Goal: Task Accomplishment & Management: Use online tool/utility

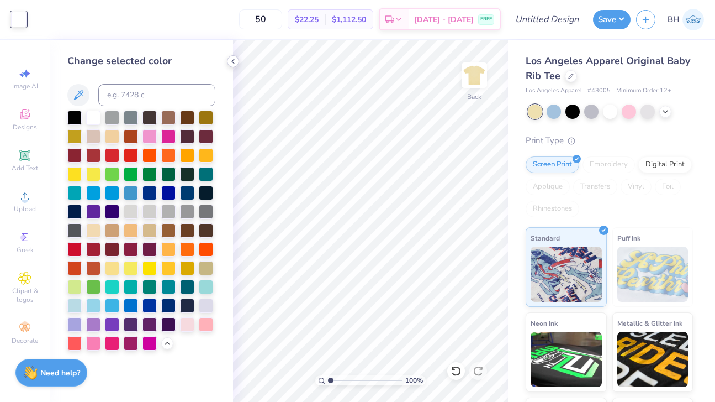
click at [232, 61] on polyline at bounding box center [233, 61] width 2 height 4
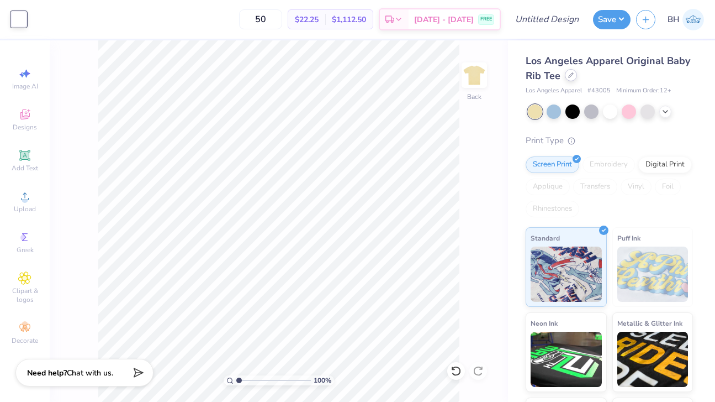
click at [573, 76] on icon at bounding box center [571, 75] width 6 height 6
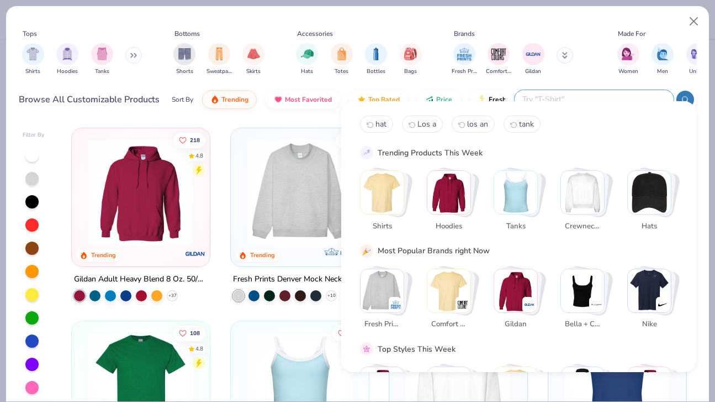
click at [598, 93] on input "text" at bounding box center [593, 99] width 145 height 13
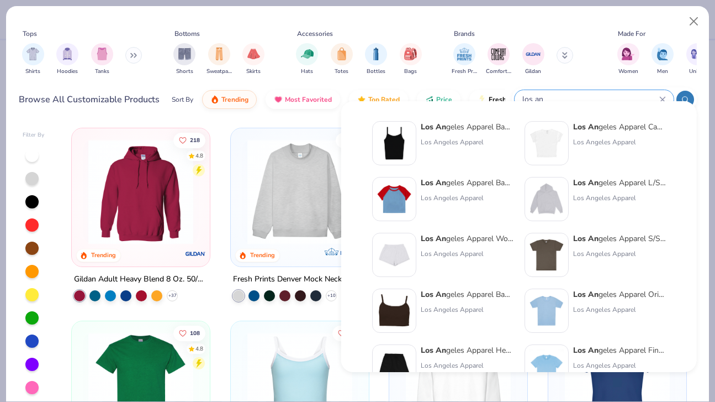
type input "los an"
click at [411, 193] on img at bounding box center [394, 199] width 34 height 34
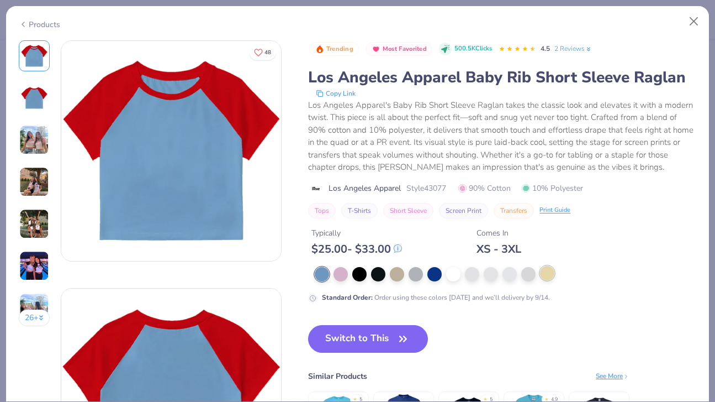
click at [551, 273] on div at bounding box center [547, 273] width 14 height 14
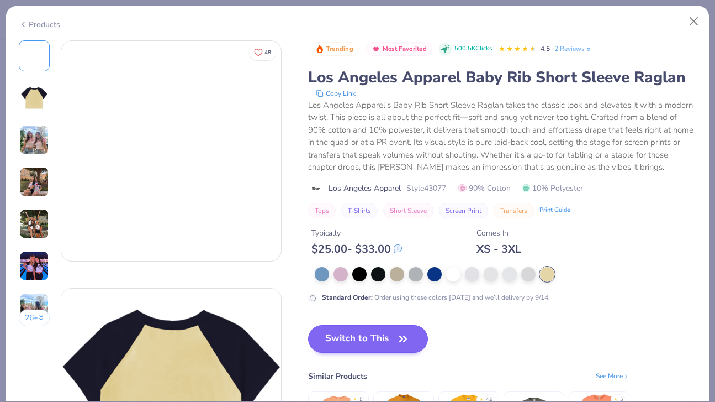
click at [385, 334] on button "Switch to This" at bounding box center [368, 339] width 120 height 28
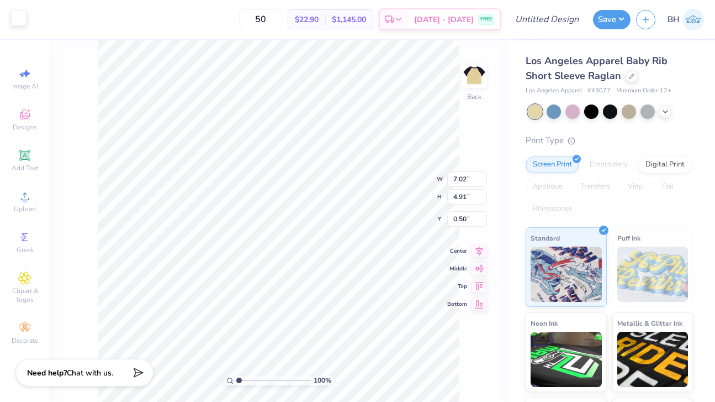
click at [23, 18] on div at bounding box center [18, 17] width 15 height 15
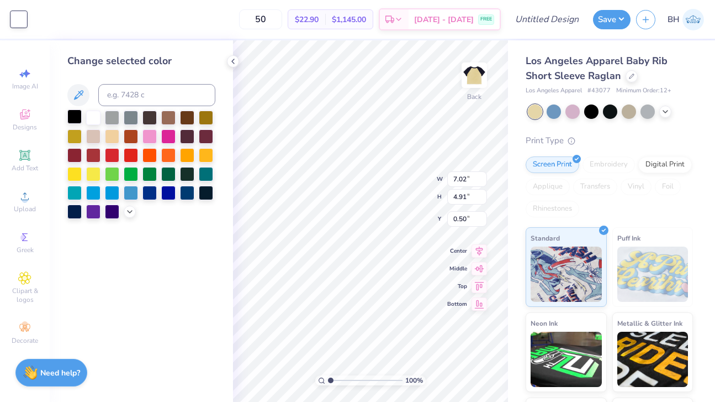
click at [77, 120] on div at bounding box center [74, 116] width 14 height 14
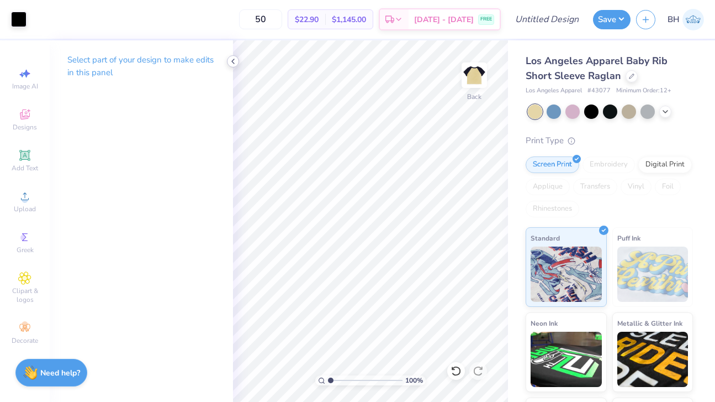
click at [233, 62] on icon at bounding box center [233, 61] width 9 height 9
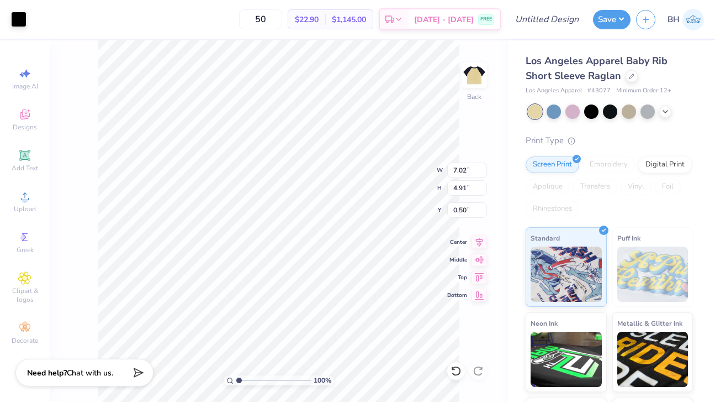
type input "0.93"
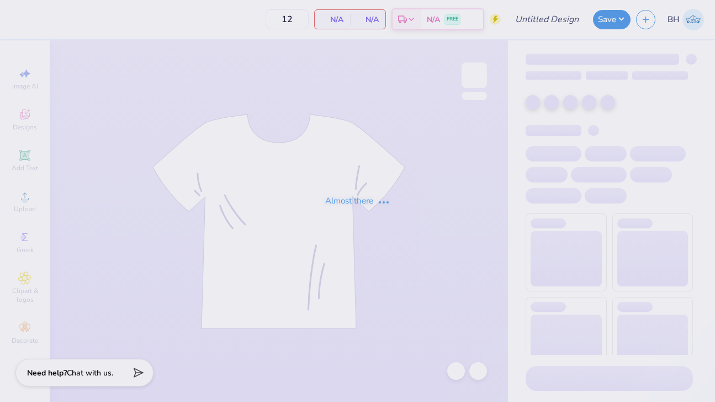
type input "50"
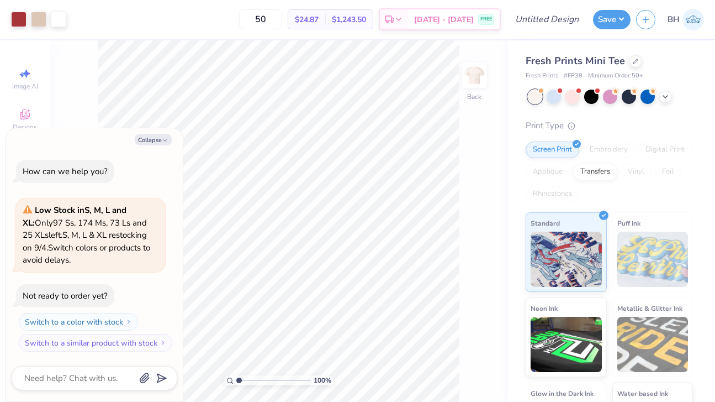
click at [630, 66] on div "Fresh Prints Mini Tee" at bounding box center [609, 61] width 167 height 15
click at [159, 143] on button "Collapse" at bounding box center [153, 140] width 37 height 12
type textarea "x"
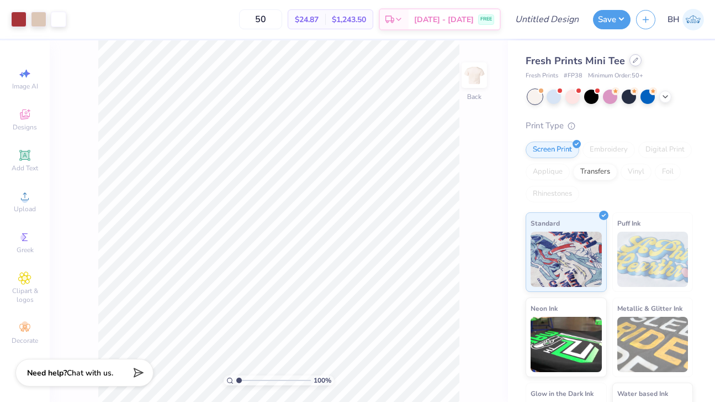
click at [632, 65] on div at bounding box center [636, 60] width 12 height 12
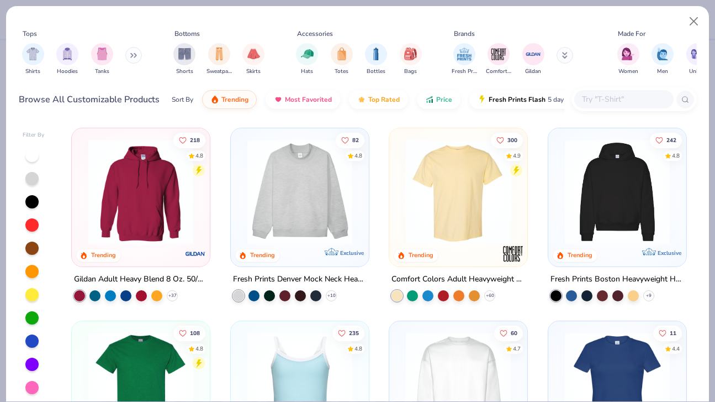
click at [613, 93] on input "text" at bounding box center [623, 99] width 85 height 13
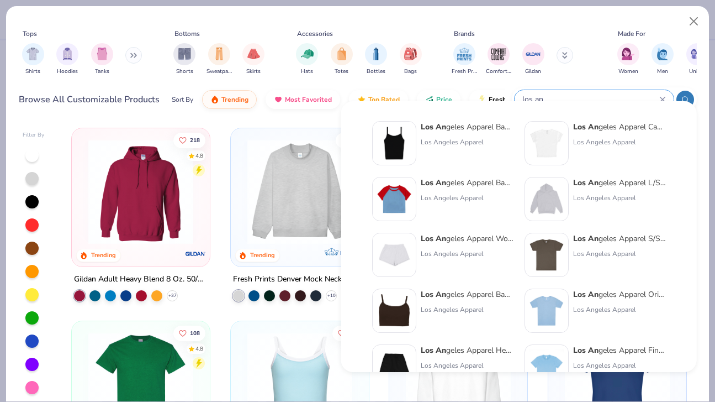
type input "los an"
click at [550, 300] on img at bounding box center [547, 310] width 34 height 34
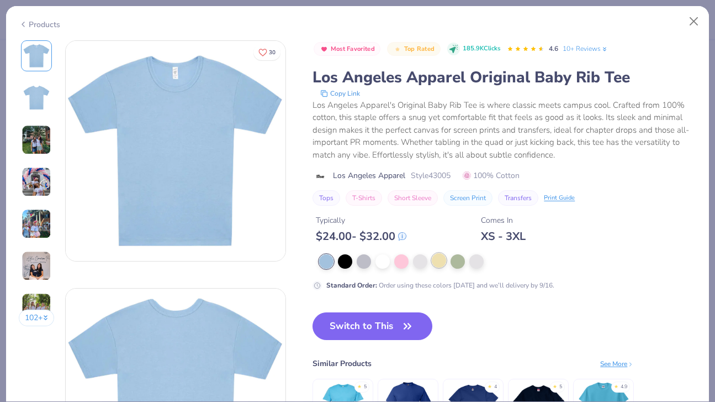
click at [439, 262] on div at bounding box center [439, 260] width 14 height 14
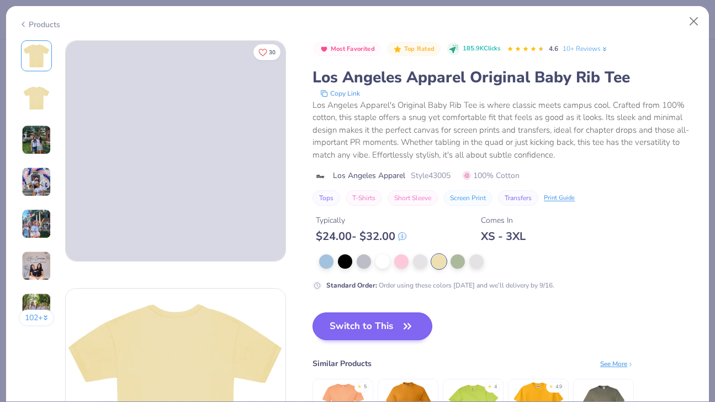
click at [374, 331] on button "Switch to This" at bounding box center [373, 326] width 120 height 28
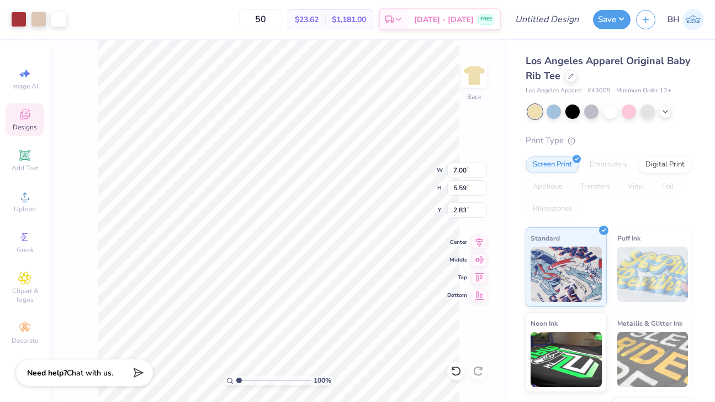
type input "1.60"
click at [15, 18] on div at bounding box center [18, 17] width 15 height 15
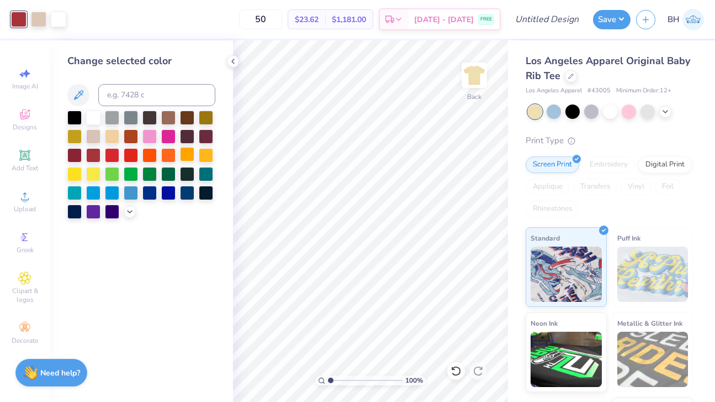
click at [185, 155] on div at bounding box center [187, 154] width 14 height 14
click at [212, 156] on div at bounding box center [206, 154] width 14 height 14
click at [130, 210] on icon at bounding box center [129, 210] width 9 height 9
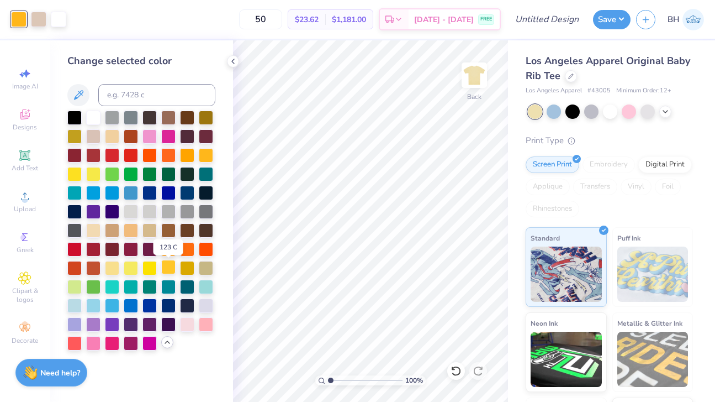
click at [171, 271] on div at bounding box center [168, 267] width 14 height 14
click at [189, 272] on div at bounding box center [187, 267] width 14 height 14
click at [75, 121] on div at bounding box center [74, 116] width 14 height 14
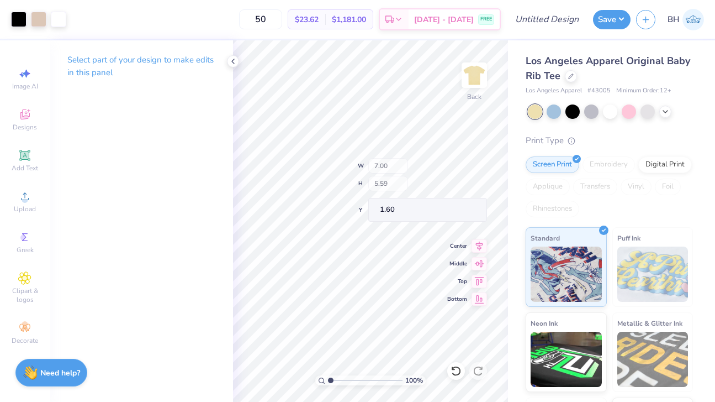
type input "6.31"
type input "4.87"
type input "1.80"
click at [22, 14] on div at bounding box center [18, 17] width 15 height 15
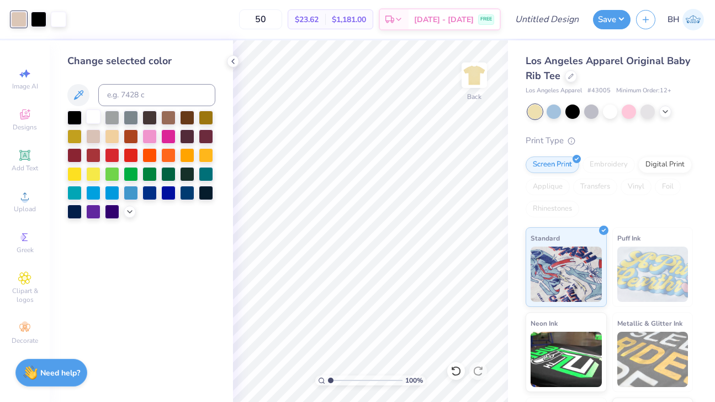
click at [95, 120] on div at bounding box center [93, 116] width 14 height 14
click at [35, 15] on div at bounding box center [38, 17] width 15 height 15
drag, startPoint x: 131, startPoint y: 210, endPoint x: 132, endPoint y: 203, distance: 7.3
click at [131, 210] on icon at bounding box center [129, 211] width 9 height 9
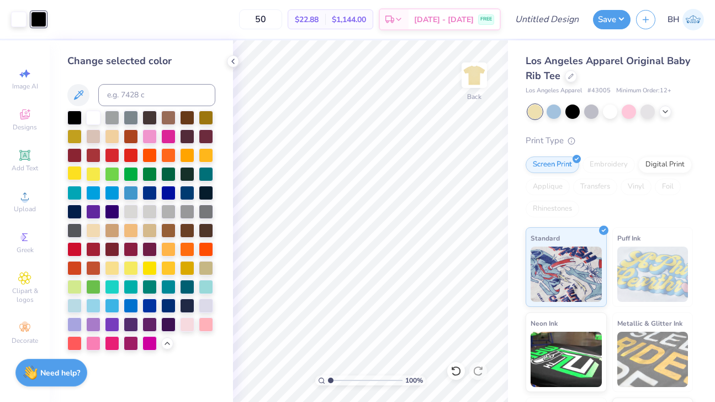
click at [76, 176] on div at bounding box center [74, 173] width 14 height 14
click at [171, 267] on div at bounding box center [168, 267] width 14 height 14
click at [458, 369] on icon at bounding box center [456, 370] width 11 height 11
click at [458, 370] on icon at bounding box center [456, 370] width 11 height 11
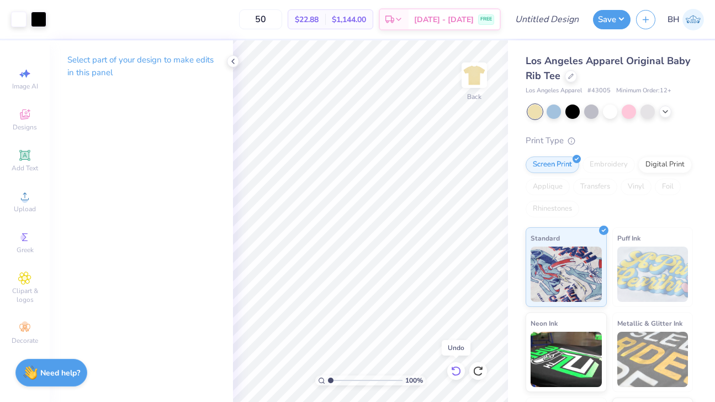
click at [458, 371] on icon at bounding box center [456, 370] width 11 height 11
click at [23, 19] on div at bounding box center [18, 17] width 15 height 15
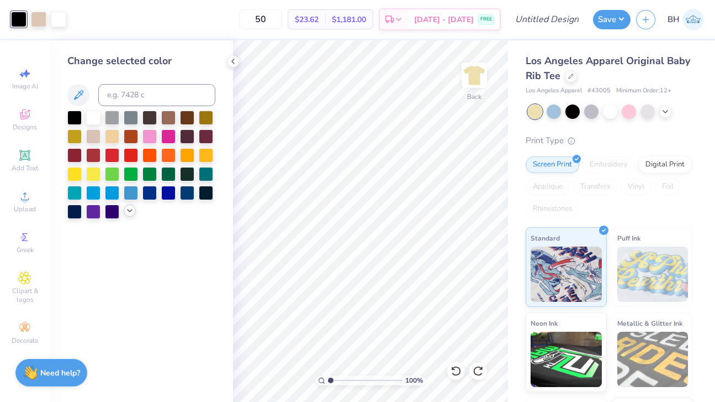
click at [133, 213] on icon at bounding box center [129, 210] width 9 height 9
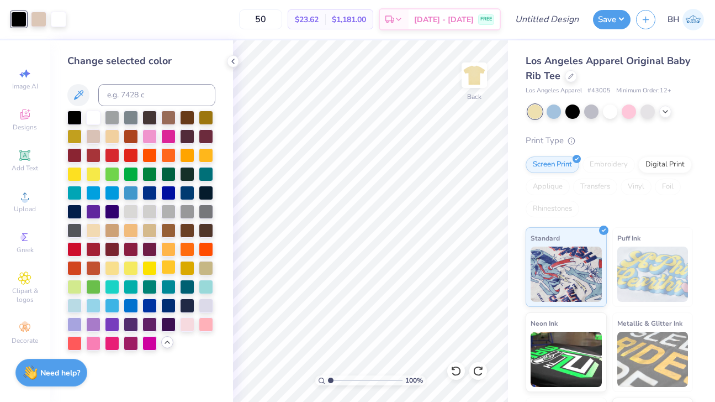
click at [166, 272] on div at bounding box center [168, 267] width 14 height 14
click at [43, 24] on div at bounding box center [38, 17] width 15 height 15
click at [92, 119] on div at bounding box center [93, 116] width 14 height 14
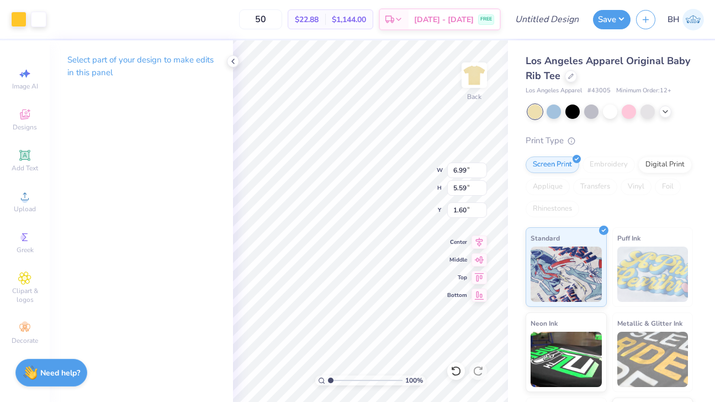
type input "6.40"
type input "5.12"
type input "1.24"
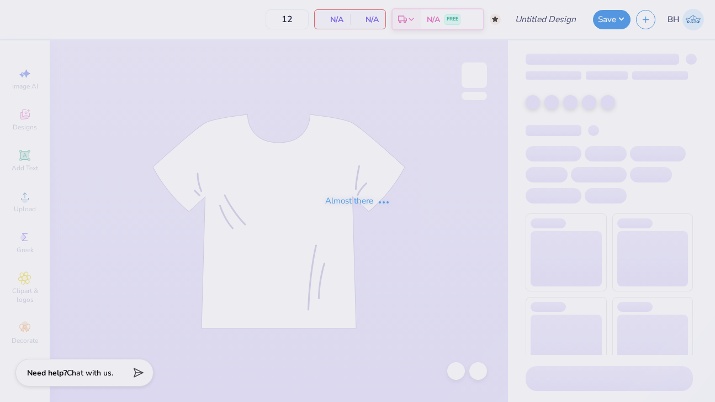
type input "50"
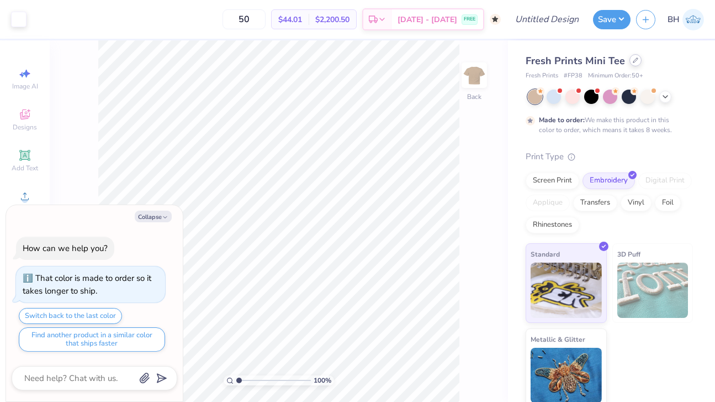
click at [635, 63] on div at bounding box center [636, 60] width 12 height 12
type textarea "x"
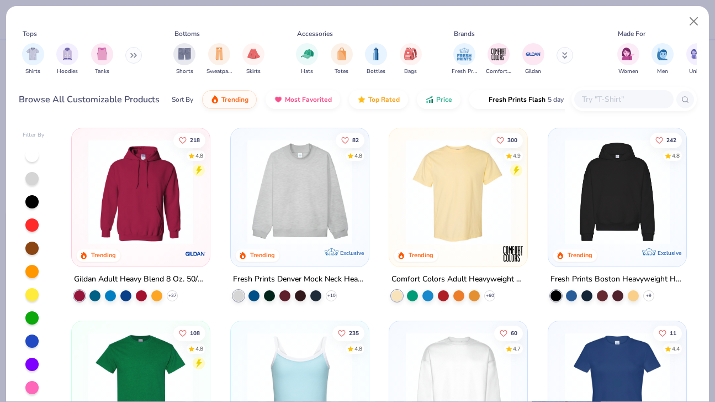
click at [617, 96] on div at bounding box center [634, 99] width 125 height 24
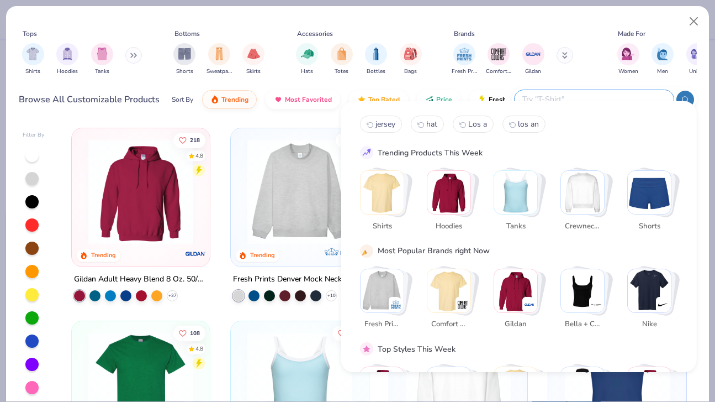
click at [617, 93] on input "text" at bounding box center [593, 99] width 145 height 13
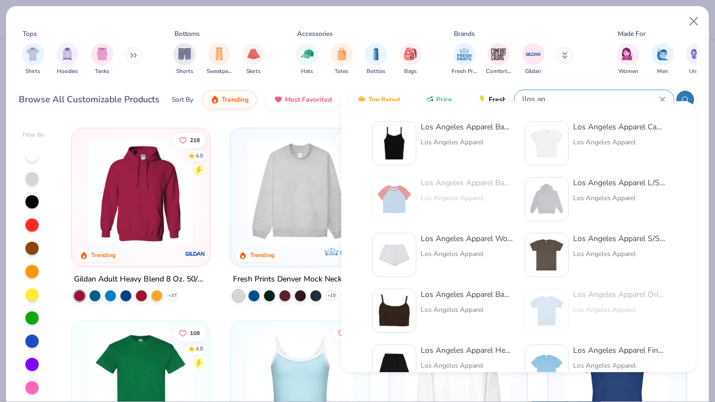
type input "llos an"
click at [558, 302] on img at bounding box center [547, 310] width 34 height 34
click at [398, 151] on img at bounding box center [394, 143] width 34 height 34
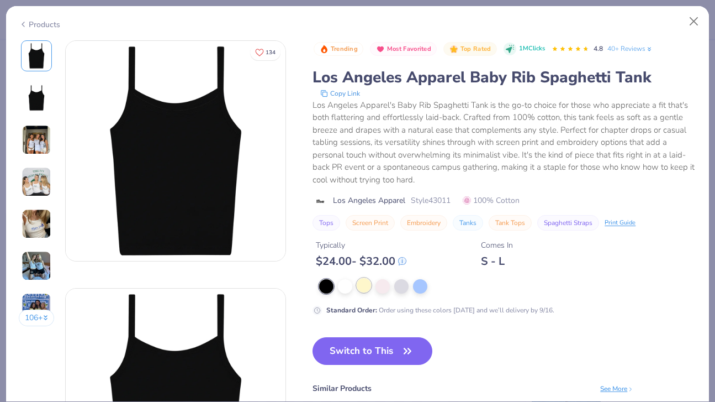
click at [369, 282] on div at bounding box center [364, 285] width 14 height 14
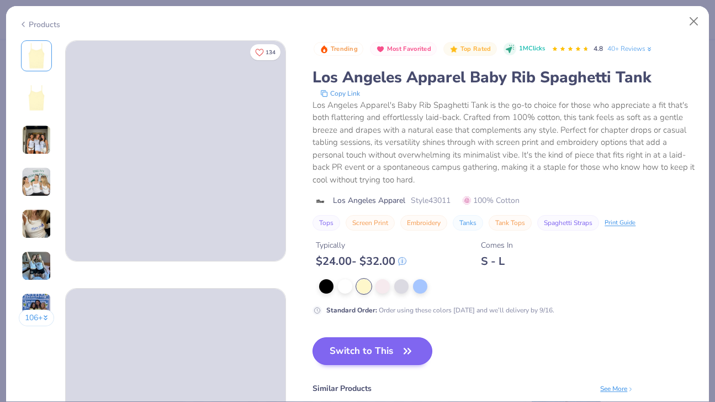
click at [365, 356] on button "Switch to This" at bounding box center [373, 351] width 120 height 28
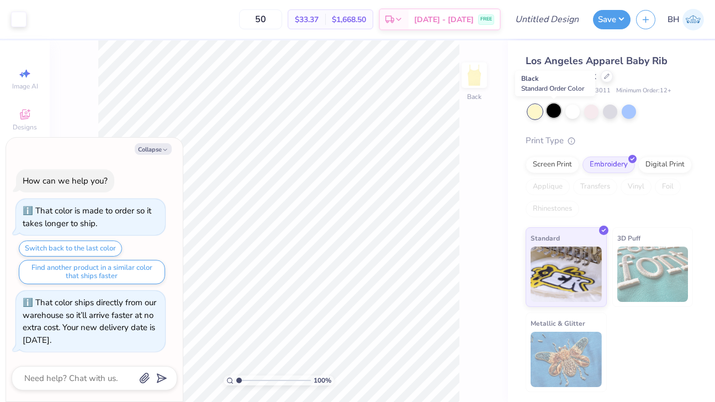
click at [555, 113] on div at bounding box center [554, 110] width 14 height 14
click at [576, 114] on div at bounding box center [573, 110] width 14 height 14
click at [167, 152] on icon "button" at bounding box center [165, 149] width 7 height 7
type textarea "x"
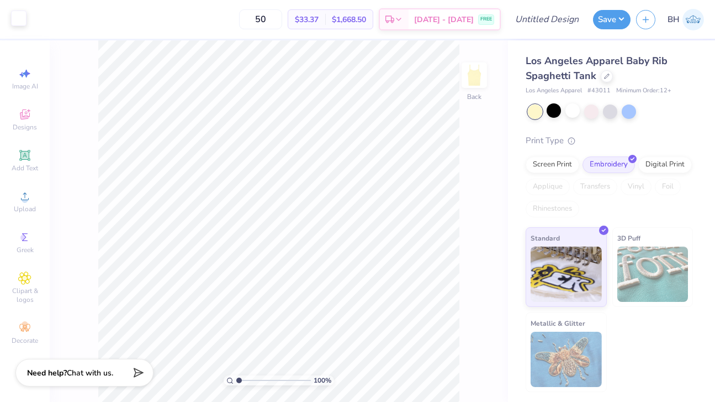
click at [22, 19] on div at bounding box center [18, 17] width 15 height 15
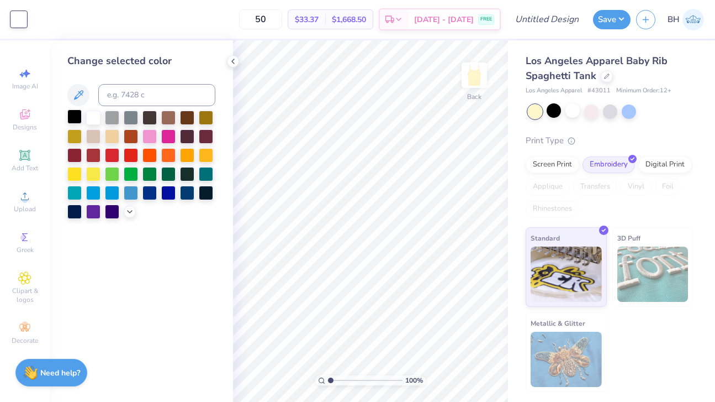
click at [72, 117] on div at bounding box center [74, 116] width 14 height 14
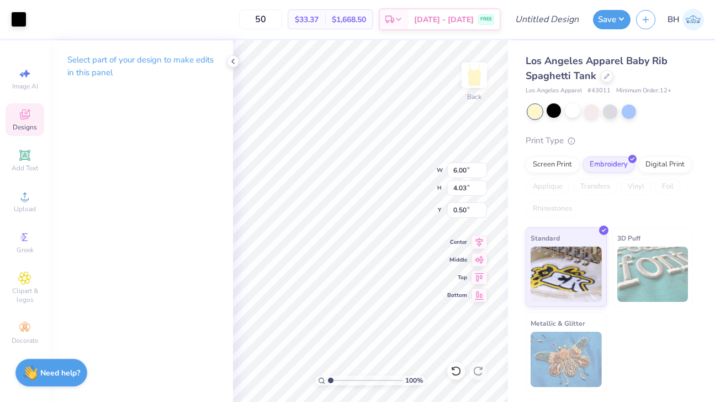
type input "1.23"
type input "1.36"
type input "5.32"
click at [363, 378] on input "range" at bounding box center [365, 380] width 75 height 10
type input "0.99"
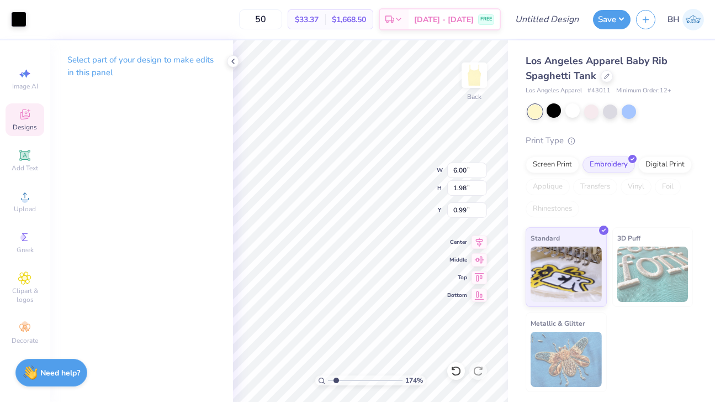
type input "1.74"
drag, startPoint x: 362, startPoint y: 380, endPoint x: 336, endPoint y: 373, distance: 26.3
click at [336, 373] on div "174 %" at bounding box center [370, 220] width 361 height 361
type input "1.36"
drag, startPoint x: 334, startPoint y: 377, endPoint x: 320, endPoint y: 376, distance: 14.4
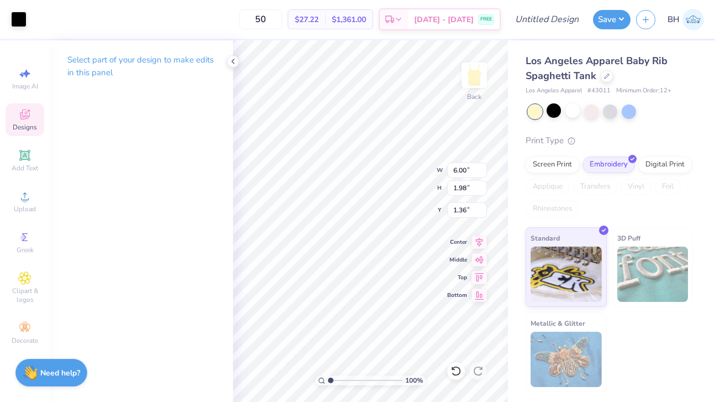
type input "1"
click at [320, 377] on div "100 %" at bounding box center [370, 380] width 110 height 10
type input "4.41"
type input "2.87"
type input "2.00"
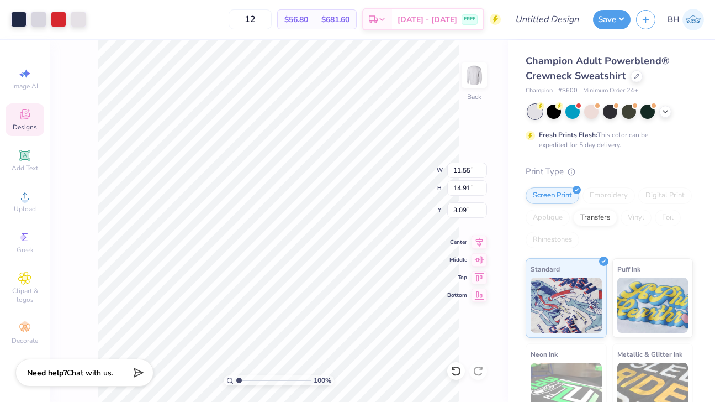
type input "5.84"
type input "7.54"
type input "2.43"
type input "7.64"
type input "9.85"
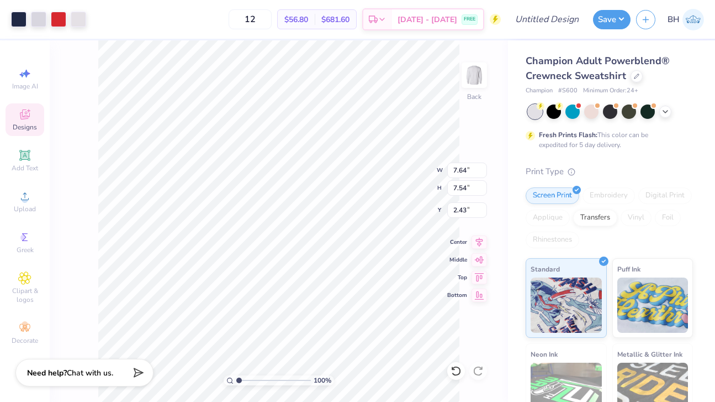
type input "2.44"
click at [636, 76] on icon at bounding box center [637, 75] width 6 height 6
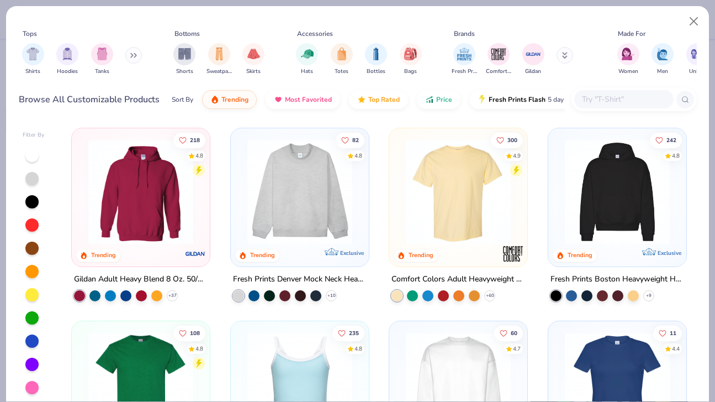
click at [626, 93] on input "text" at bounding box center [623, 99] width 85 height 13
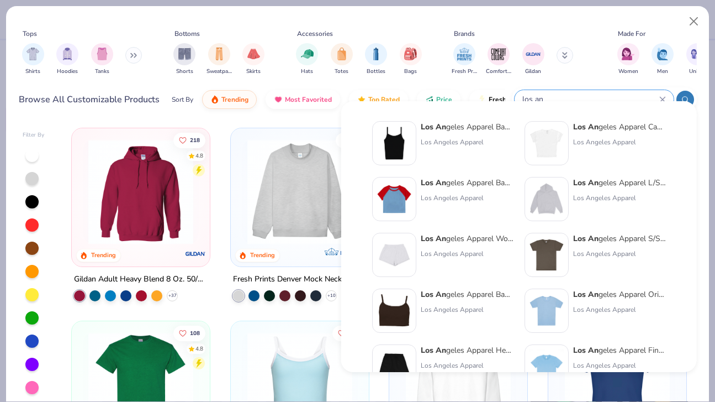
type input "los an"
click at [551, 314] on img at bounding box center [547, 310] width 34 height 34
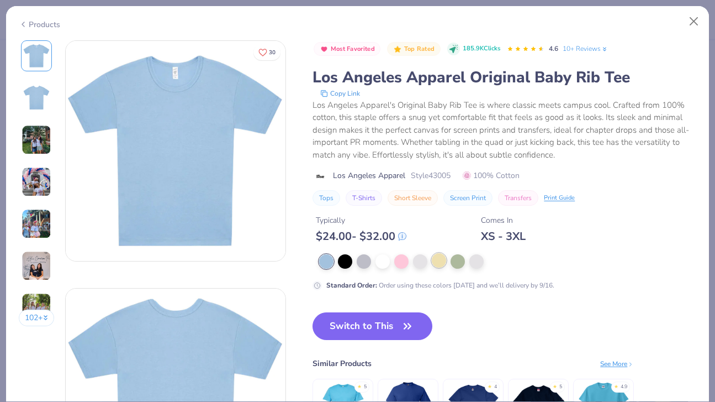
click at [439, 260] on div at bounding box center [439, 260] width 14 height 14
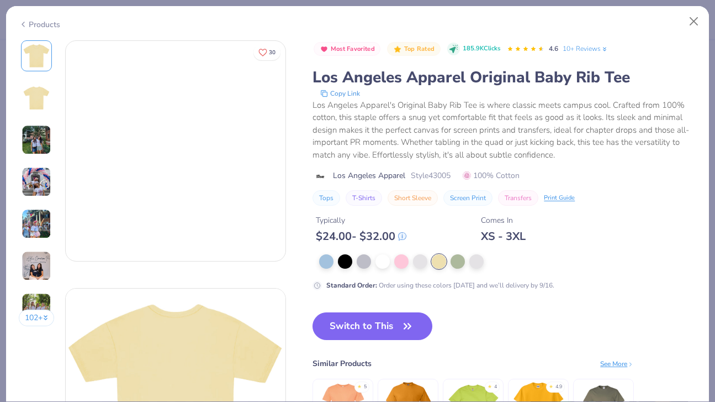
drag, startPoint x: 380, startPoint y: 328, endPoint x: 376, endPoint y: 305, distance: 22.4
click at [380, 328] on button "Switch to This" at bounding box center [373, 326] width 120 height 28
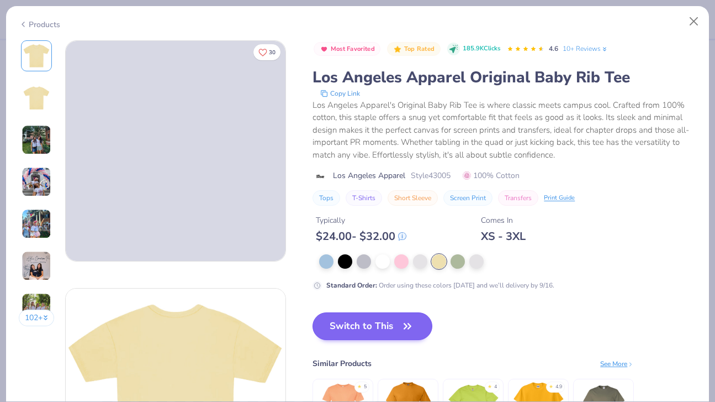
click at [355, 323] on button "Switch to This" at bounding box center [373, 326] width 120 height 28
click at [364, 323] on button "Switch to This" at bounding box center [373, 326] width 120 height 28
click at [694, 19] on button "Close" at bounding box center [694, 21] width 21 height 21
click at [694, 20] on button "Close" at bounding box center [694, 21] width 21 height 21
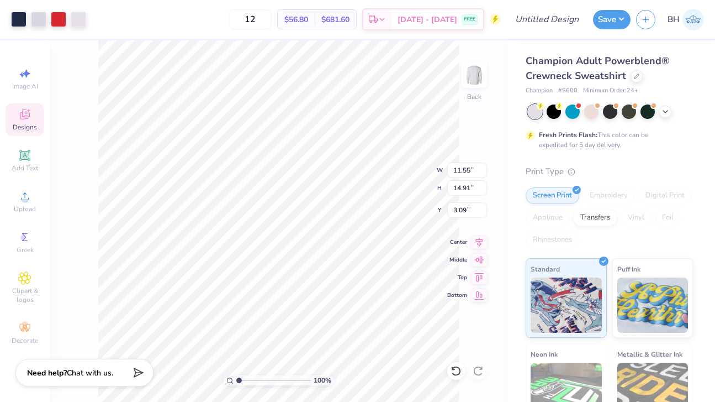
type input "5.64"
type input "7.28"
type input "3.00"
click at [640, 79] on div at bounding box center [637, 75] width 12 height 12
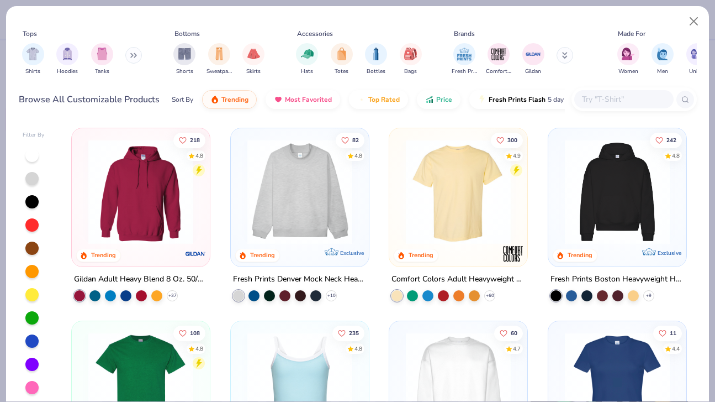
click at [619, 93] on input "text" at bounding box center [623, 99] width 85 height 13
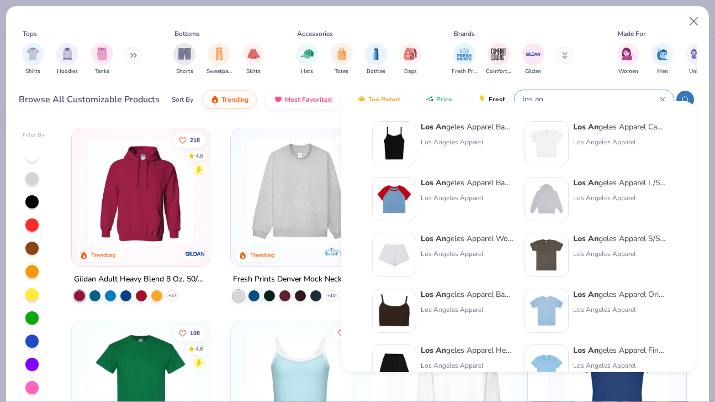
type input "los an"
click at [558, 310] on img at bounding box center [547, 310] width 34 height 34
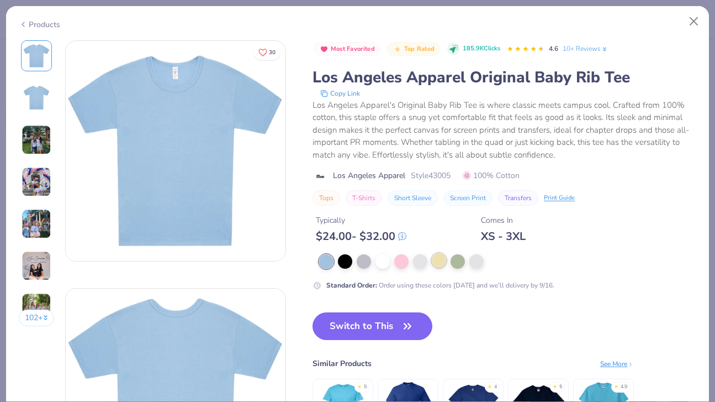
click at [440, 262] on div at bounding box center [439, 260] width 14 height 14
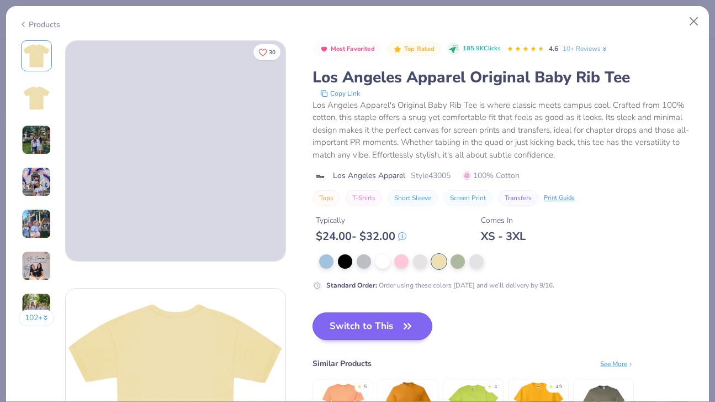
click at [388, 321] on button "Switch to This" at bounding box center [373, 326] width 120 height 28
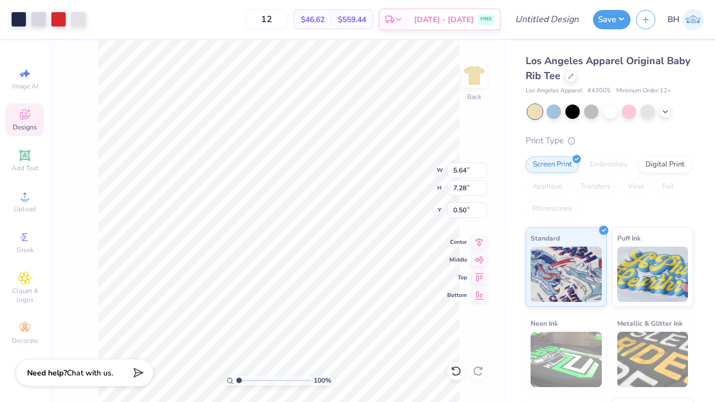
type input "1.29"
type input "5.18"
type input "6.68"
type input "4.58"
click at [266, 376] on input "range" at bounding box center [273, 380] width 75 height 10
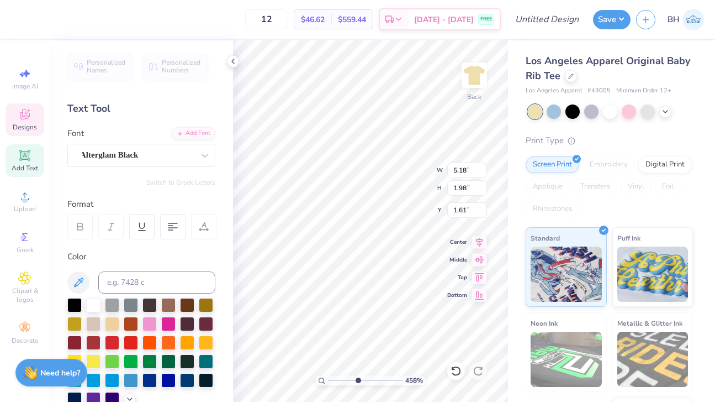
type textarea "K"
type textarea "IDAHO"
click at [344, 380] on input "range" at bounding box center [365, 380] width 75 height 10
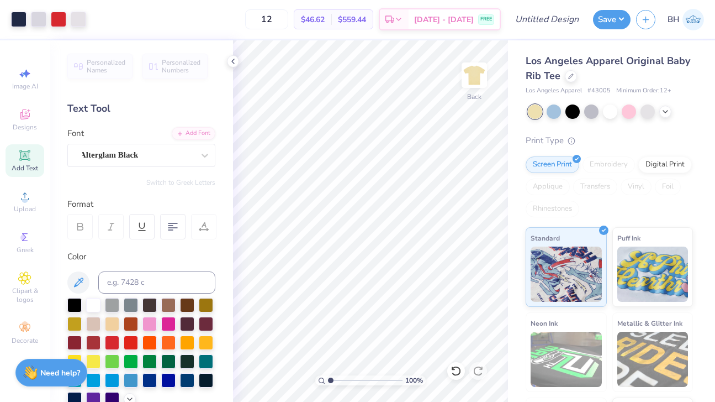
drag, startPoint x: 345, startPoint y: 380, endPoint x: 329, endPoint y: 380, distance: 15.5
click at [329, 380] on input "range" at bounding box center [365, 380] width 75 height 10
type input "1.67"
drag, startPoint x: 329, startPoint y: 380, endPoint x: 336, endPoint y: 379, distance: 6.7
click at [336, 379] on input "range" at bounding box center [365, 380] width 75 height 10
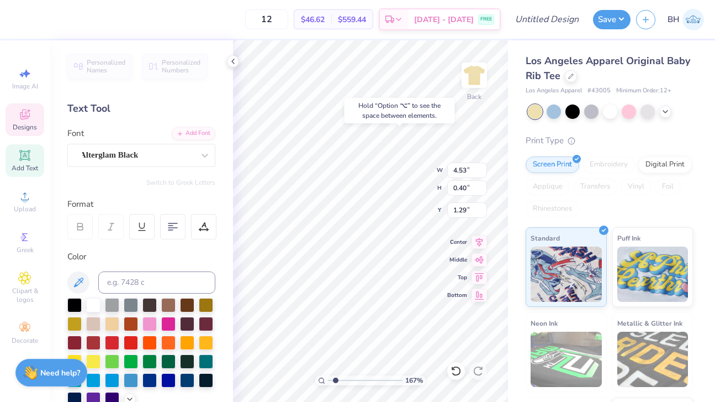
type input "1.04"
type input "0.65"
type input "0.31"
type input "3.69"
type textarea "25"
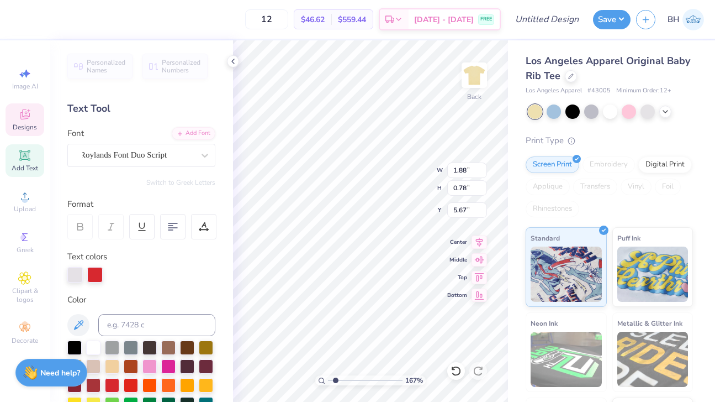
scroll to position [0, 0]
type textarea "Home"
type input "1.78"
type input "0.67"
type input "6.52"
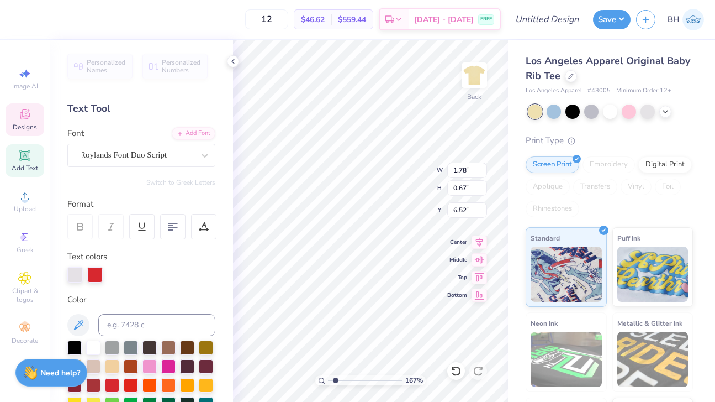
type textarea "coming"
type input "6.46"
type input "2.27"
type input "0.80"
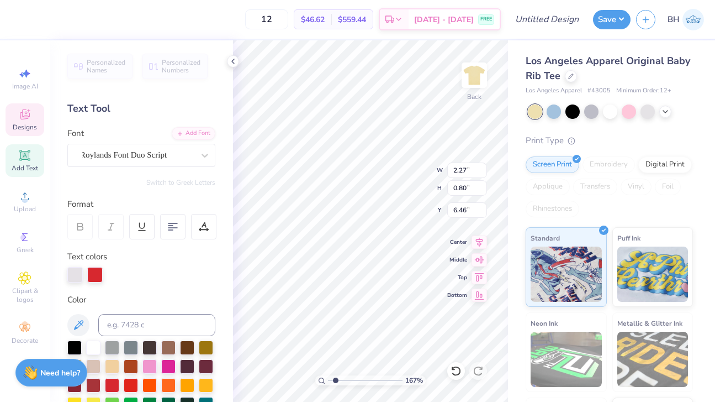
type input "5.66"
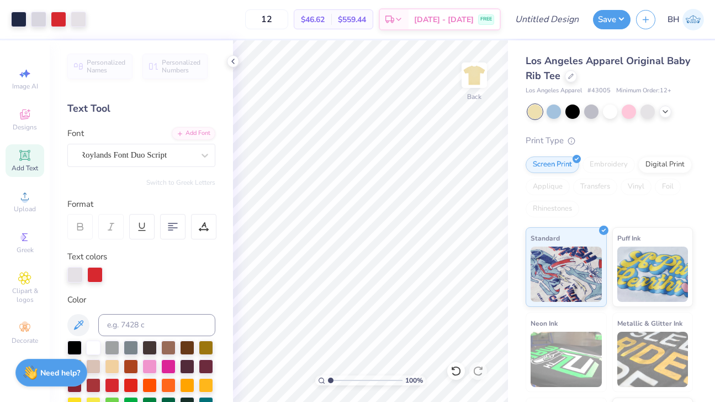
drag, startPoint x: 337, startPoint y: 378, endPoint x: 327, endPoint y: 376, distance: 10.2
type input "1"
click at [328, 376] on div "100 %" at bounding box center [370, 380] width 110 height 10
click at [64, 23] on div at bounding box center [58, 17] width 15 height 15
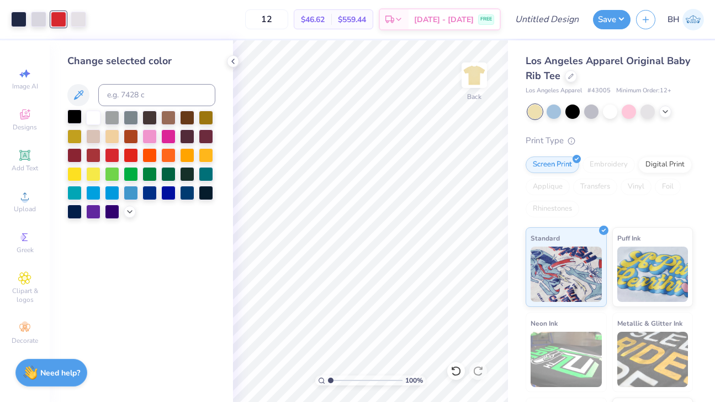
click at [76, 118] on div at bounding box center [74, 116] width 14 height 14
click at [186, 158] on div at bounding box center [187, 154] width 14 height 14
click at [129, 215] on icon at bounding box center [129, 210] width 9 height 9
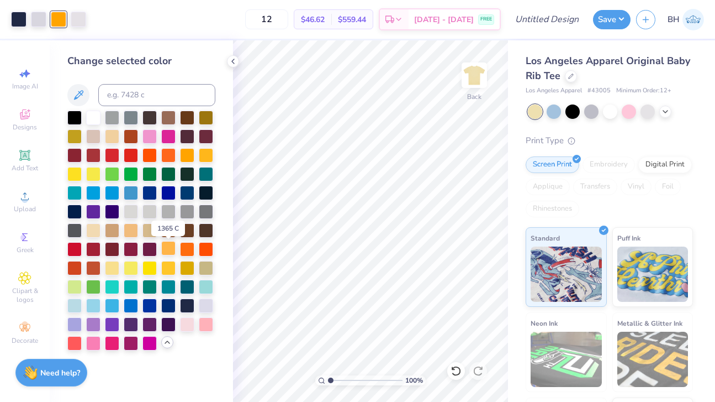
click at [170, 249] on div at bounding box center [168, 248] width 14 height 14
click at [21, 24] on div at bounding box center [18, 17] width 15 height 15
click at [73, 119] on div at bounding box center [74, 116] width 14 height 14
click at [613, 109] on div at bounding box center [610, 110] width 14 height 14
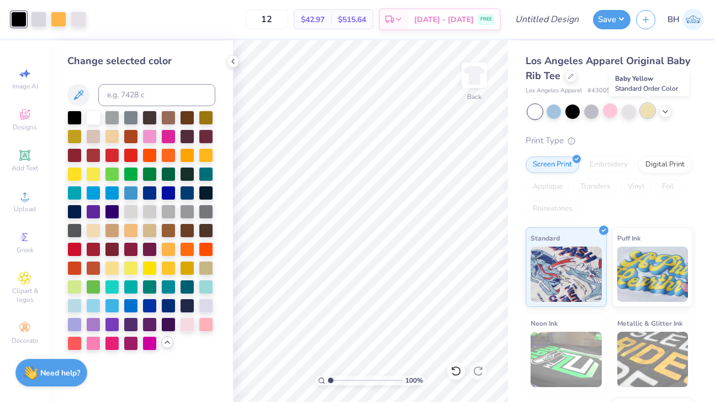
click at [650, 113] on div at bounding box center [648, 110] width 14 height 14
click at [652, 115] on div at bounding box center [648, 110] width 14 height 14
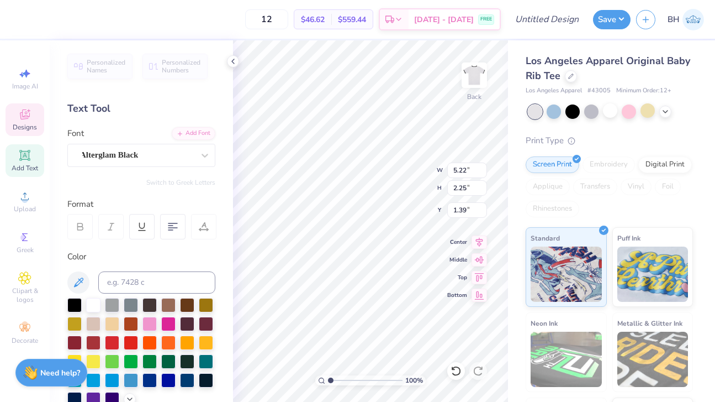
type input "4.79"
type input "2.06"
type textarea "U"
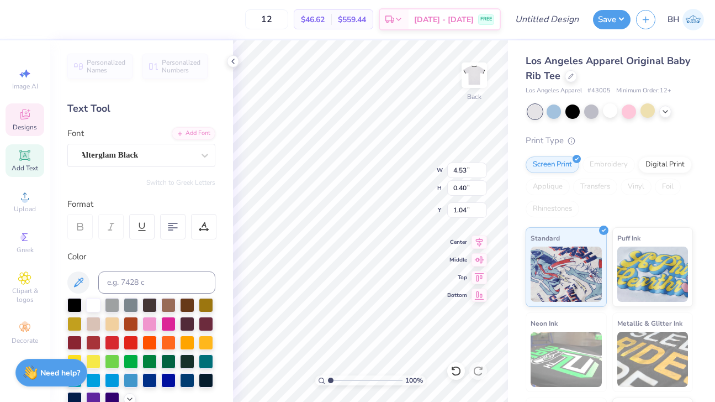
type textarea "Homecoming"
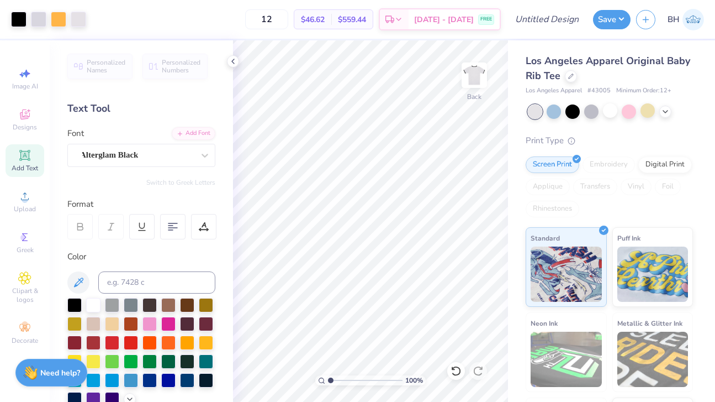
drag, startPoint x: 331, startPoint y: 377, endPoint x: 320, endPoint y: 377, distance: 11.6
type input "1"
click at [320, 377] on div "100 %" at bounding box center [370, 380] width 110 height 10
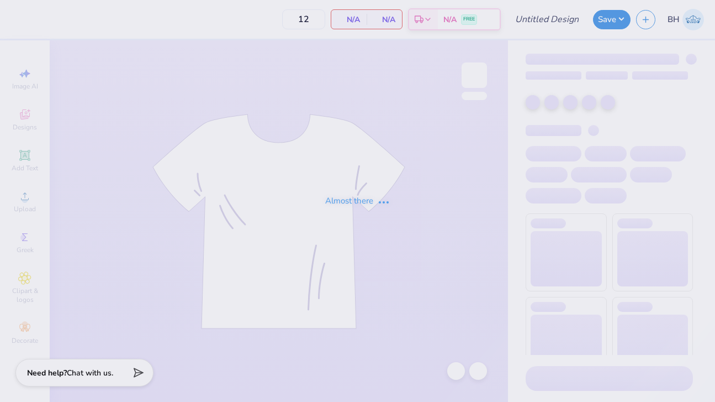
type input "50"
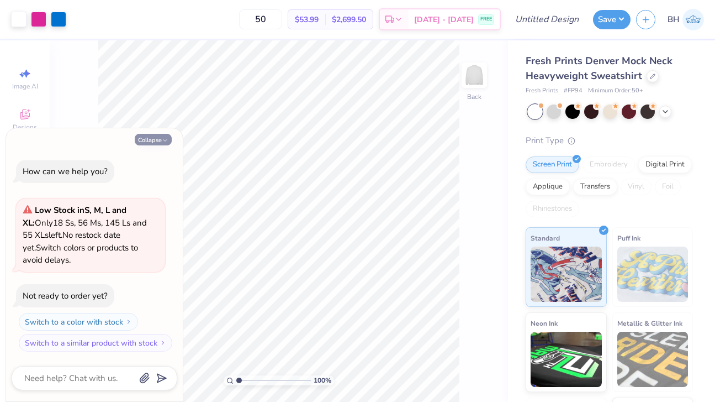
click at [162, 142] on icon "button" at bounding box center [165, 140] width 7 height 7
type textarea "x"
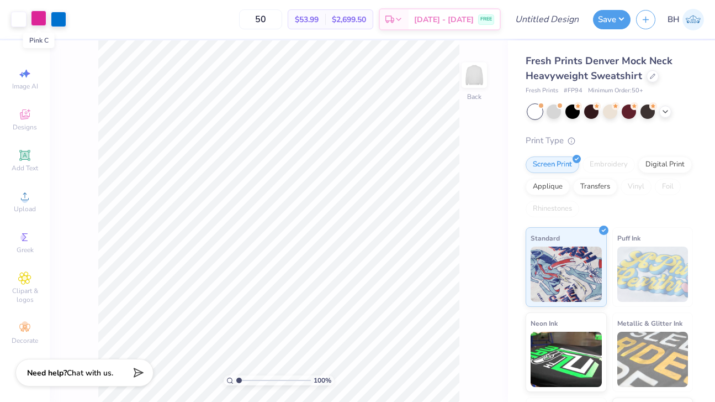
click at [43, 15] on div at bounding box center [38, 17] width 15 height 15
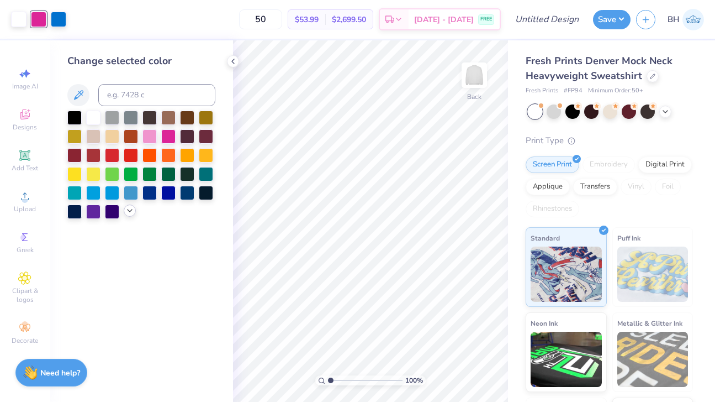
click at [129, 214] on icon at bounding box center [129, 210] width 9 height 9
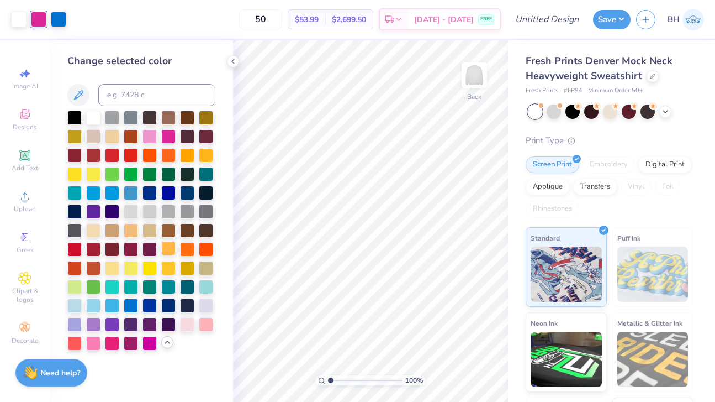
click at [172, 251] on div at bounding box center [168, 248] width 14 height 14
click at [59, 22] on div at bounding box center [58, 17] width 15 height 15
click at [171, 253] on div at bounding box center [168, 248] width 14 height 14
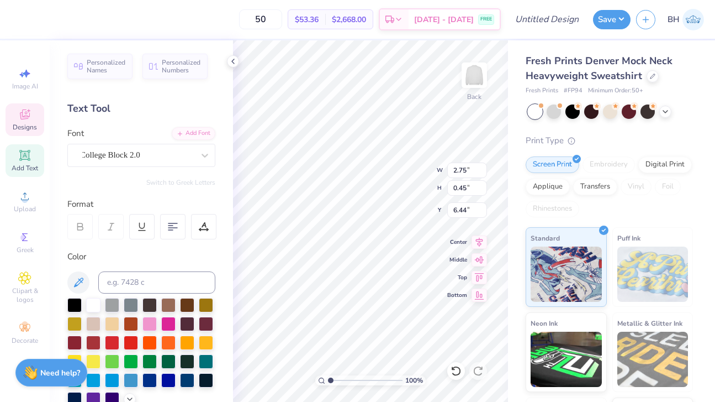
type textarea "K"
type textarea "[US_STATE]"
click at [649, 77] on div at bounding box center [653, 75] width 12 height 12
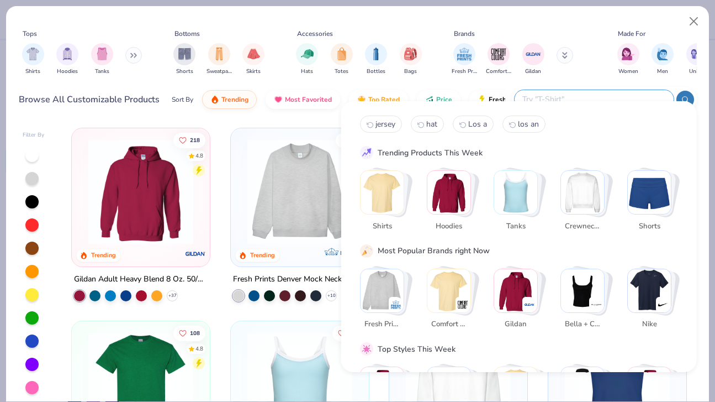
click at [605, 93] on input "text" at bounding box center [593, 99] width 145 height 13
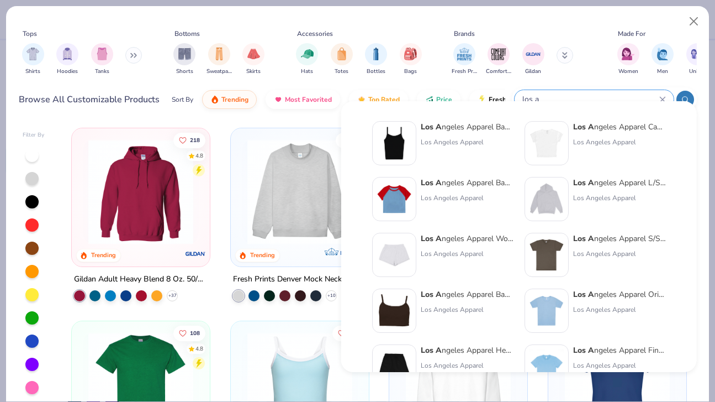
type input "los a"
click at [404, 146] on img at bounding box center [394, 143] width 34 height 34
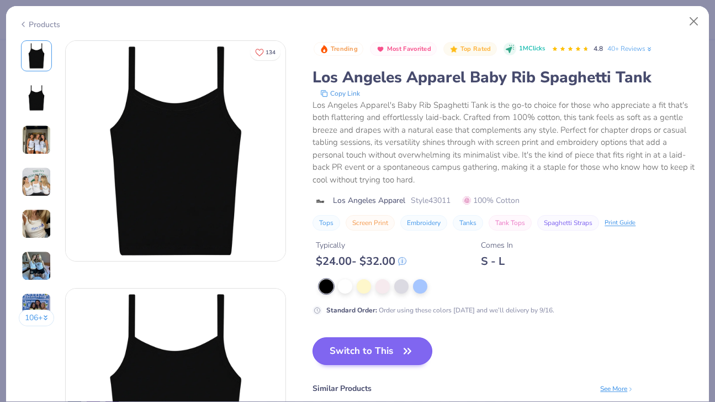
click at [352, 353] on button "Switch to This" at bounding box center [373, 351] width 120 height 28
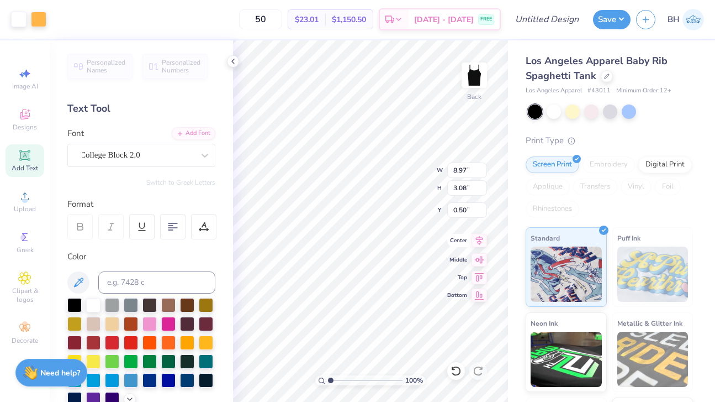
type input "1.68"
type input "8.11"
type input "2.78"
click at [20, 18] on div at bounding box center [18, 17] width 15 height 15
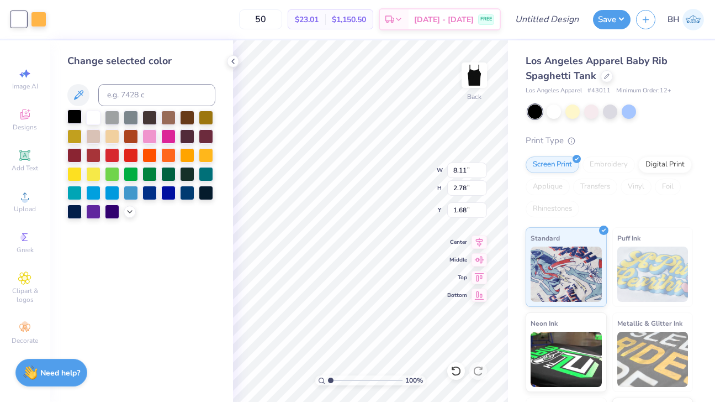
click at [76, 117] on div at bounding box center [74, 116] width 14 height 14
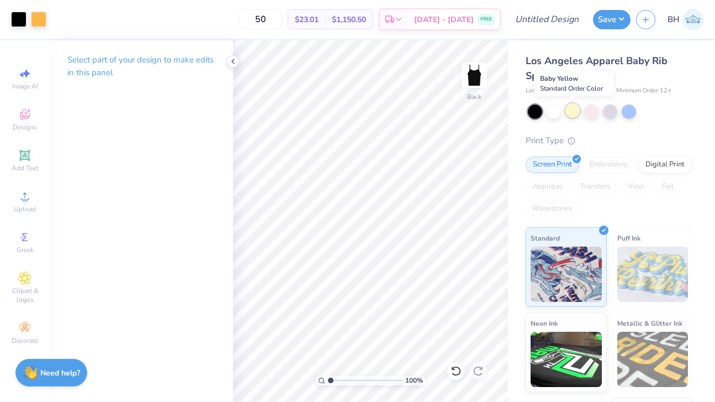
click at [576, 113] on div at bounding box center [573, 110] width 14 height 14
click at [20, 22] on div at bounding box center [18, 17] width 15 height 15
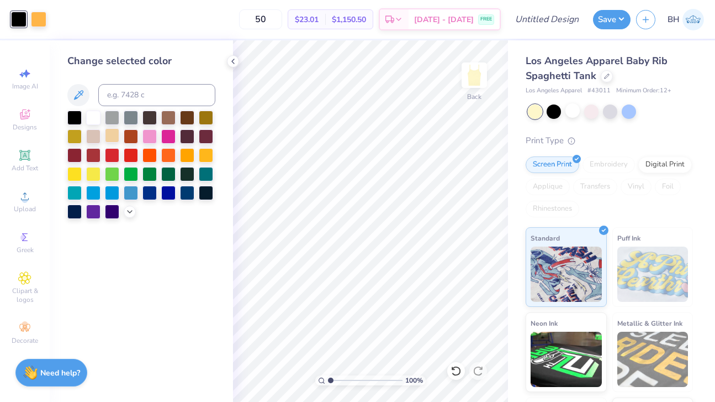
click at [114, 139] on div at bounding box center [112, 135] width 14 height 14
click at [94, 119] on div at bounding box center [93, 116] width 14 height 14
click at [126, 214] on icon at bounding box center [129, 210] width 9 height 9
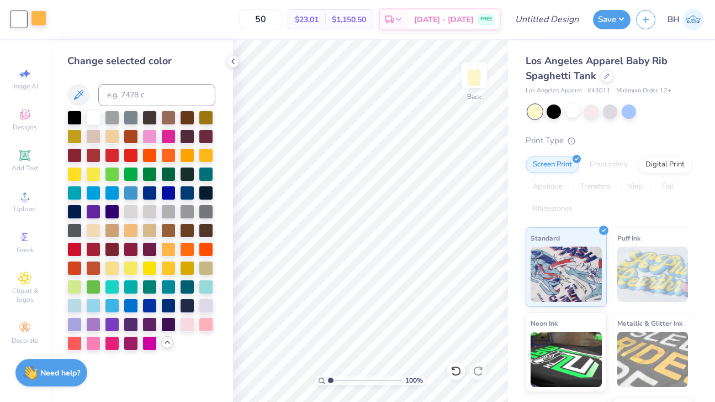
click at [42, 25] on div at bounding box center [38, 17] width 15 height 15
click at [171, 253] on div at bounding box center [168, 248] width 14 height 14
click at [168, 270] on div at bounding box center [168, 267] width 14 height 14
click at [167, 250] on div at bounding box center [168, 248] width 14 height 14
click at [191, 157] on div at bounding box center [187, 154] width 14 height 14
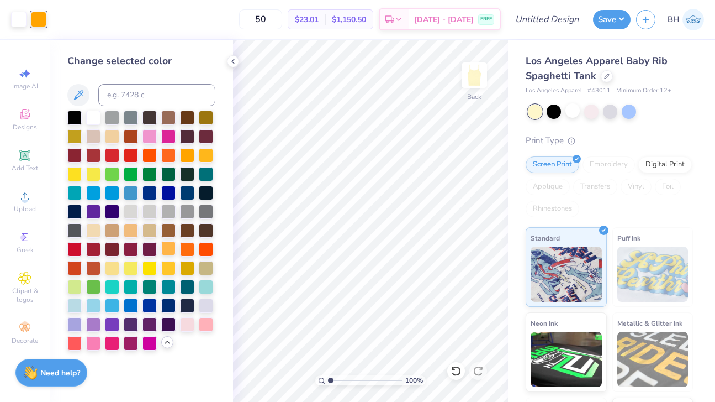
click at [168, 251] on div at bounding box center [168, 248] width 14 height 14
click at [556, 110] on div at bounding box center [554, 110] width 14 height 14
click at [20, 20] on div at bounding box center [18, 17] width 15 height 15
click at [75, 117] on div at bounding box center [74, 116] width 14 height 14
click at [555, 115] on div at bounding box center [554, 110] width 14 height 14
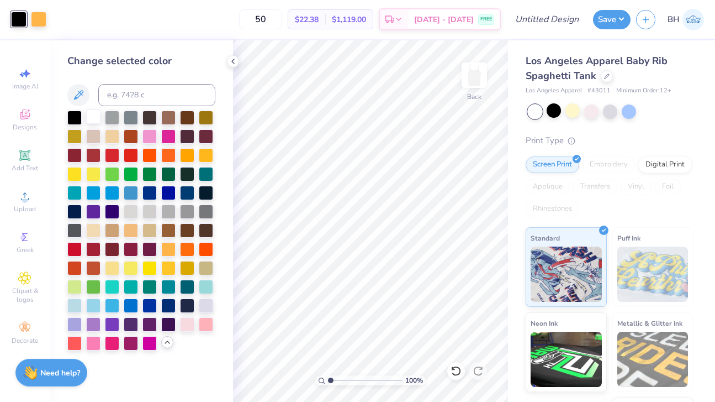
click at [96, 120] on div at bounding box center [93, 116] width 14 height 14
click at [75, 121] on div at bounding box center [74, 116] width 14 height 14
click at [92, 120] on div at bounding box center [93, 116] width 14 height 14
click at [573, 109] on div at bounding box center [573, 110] width 14 height 14
click at [566, 20] on input "Design Title" at bounding box center [561, 19] width 54 height 22
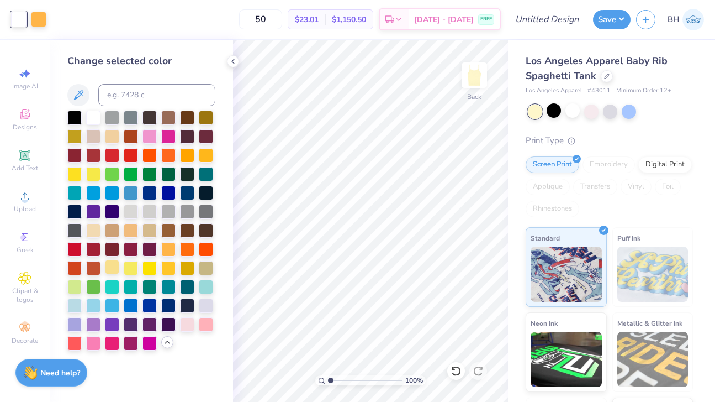
click at [115, 267] on div at bounding box center [112, 267] width 14 height 14
click at [134, 272] on div at bounding box center [131, 267] width 14 height 14
click at [153, 272] on div at bounding box center [150, 267] width 14 height 14
click at [170, 249] on div at bounding box center [168, 248] width 14 height 14
click at [205, 154] on div at bounding box center [206, 154] width 14 height 14
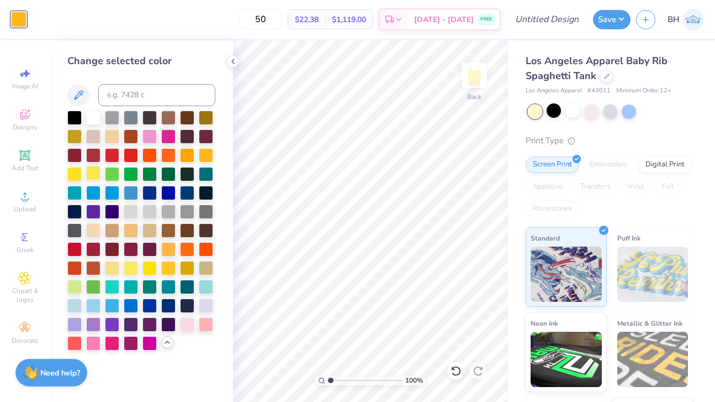
click at [93, 176] on div at bounding box center [93, 173] width 14 height 14
click at [73, 175] on div at bounding box center [74, 173] width 14 height 14
click at [456, 365] on div at bounding box center [456, 371] width 18 height 18
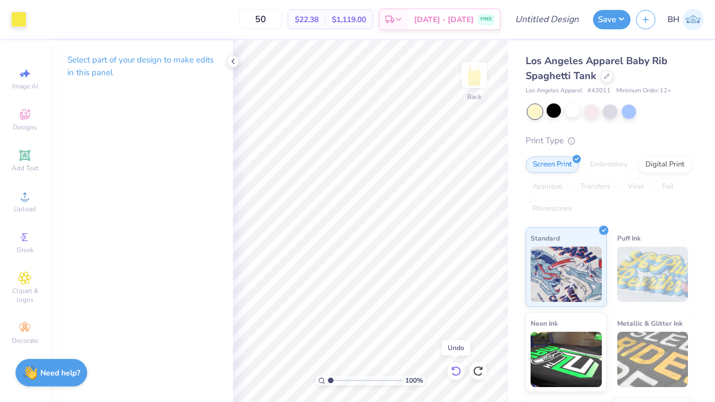
click at [457, 366] on icon at bounding box center [456, 370] width 11 height 11
click at [457, 367] on icon at bounding box center [455, 371] width 9 height 10
click at [19, 21] on div at bounding box center [18, 17] width 15 height 15
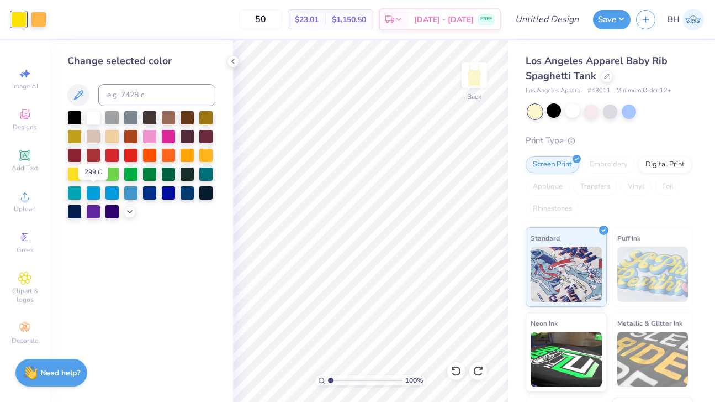
click at [97, 176] on div at bounding box center [93, 173] width 14 height 14
click at [78, 176] on div at bounding box center [74, 173] width 14 height 14
click at [121, 213] on div at bounding box center [141, 164] width 148 height 108
click at [129, 214] on icon at bounding box center [129, 210] width 9 height 9
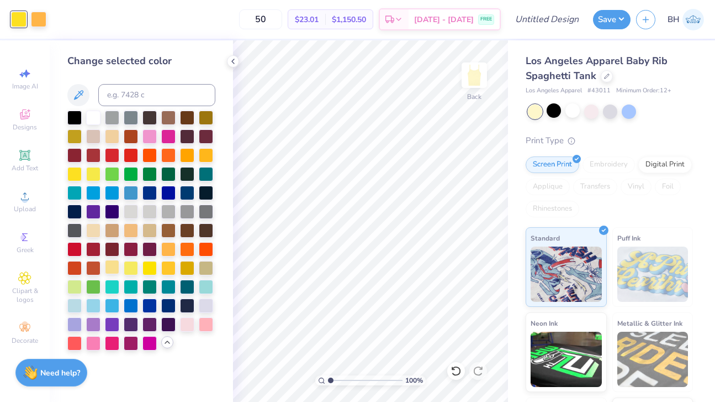
click at [113, 270] on div at bounding box center [112, 267] width 14 height 14
click at [550, 113] on div at bounding box center [554, 110] width 14 height 14
click at [578, 108] on div at bounding box center [573, 110] width 14 height 14
click at [558, 109] on div at bounding box center [554, 110] width 14 height 14
click at [556, 111] on div at bounding box center [554, 110] width 14 height 14
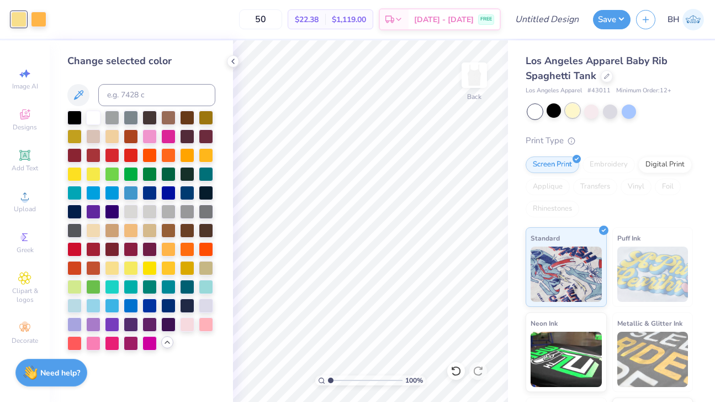
click at [577, 109] on div at bounding box center [573, 110] width 14 height 14
click at [93, 117] on div at bounding box center [93, 116] width 14 height 14
click at [534, 22] on input "Design Title" at bounding box center [561, 19] width 54 height 22
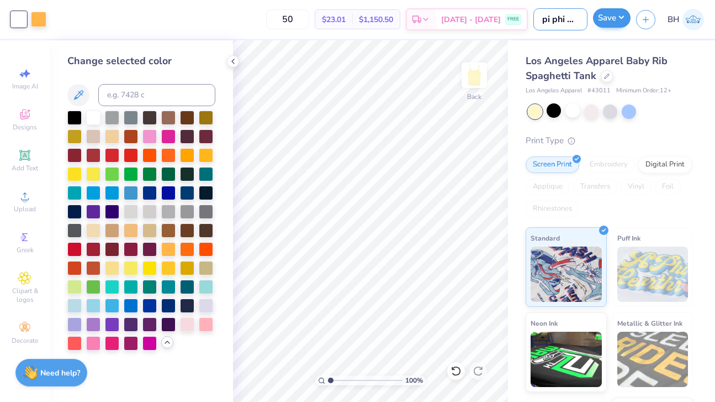
type input "pi phi gamday pr"
click at [619, 22] on button "Save" at bounding box center [612, 17] width 38 height 19
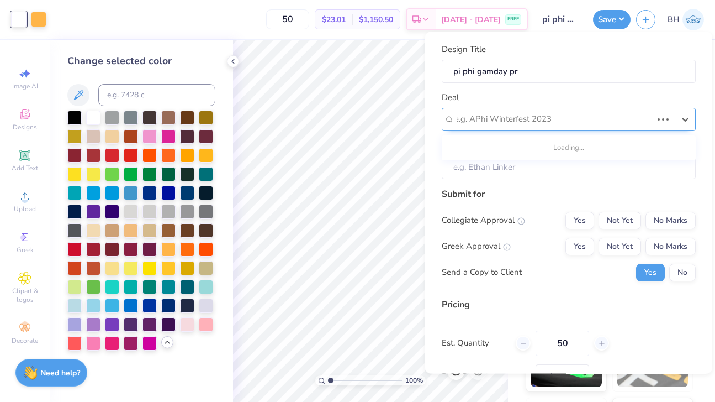
click at [584, 114] on div at bounding box center [554, 119] width 198 height 15
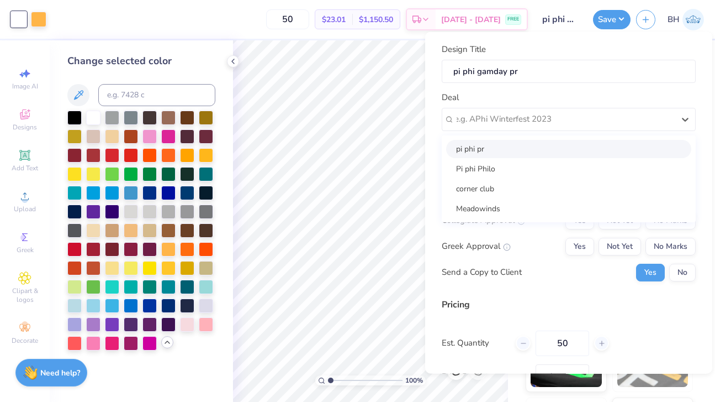
click at [558, 143] on div "pi phi pr" at bounding box center [568, 148] width 245 height 18
type input "Bella Hammerle"
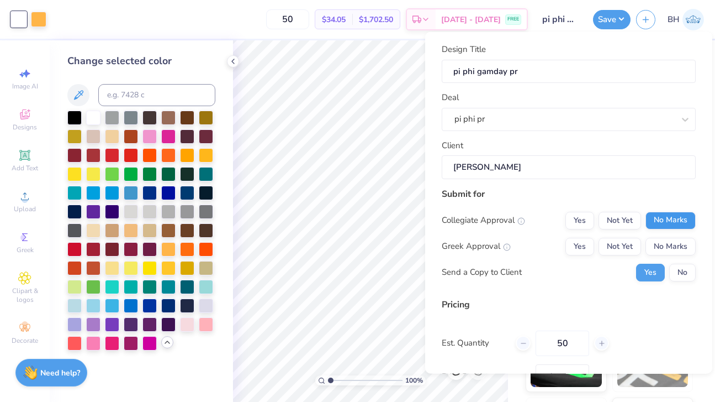
click at [677, 215] on button "No Marks" at bounding box center [671, 220] width 50 height 18
click at [581, 246] on button "Yes" at bounding box center [580, 246] width 29 height 18
click at [661, 243] on button "No Marks" at bounding box center [671, 246] width 50 height 18
type input "$23.01"
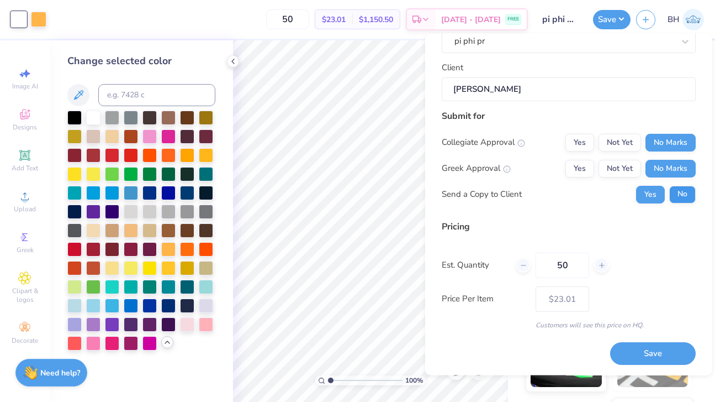
scroll to position [78, 0]
click at [677, 192] on button "No" at bounding box center [683, 195] width 27 height 18
drag, startPoint x: 586, startPoint y: 269, endPoint x: 529, endPoint y: 261, distance: 57.4
click at [531, 263] on div "50" at bounding box center [562, 265] width 93 height 25
type input "0"
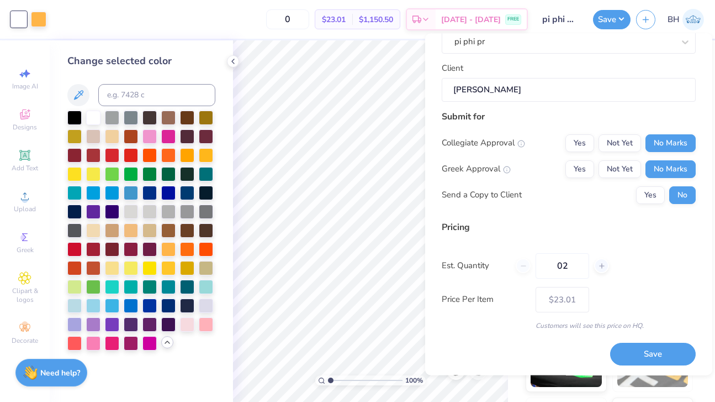
type input "024"
type input "– –"
type input "24"
type input "$26.51"
type input "024"
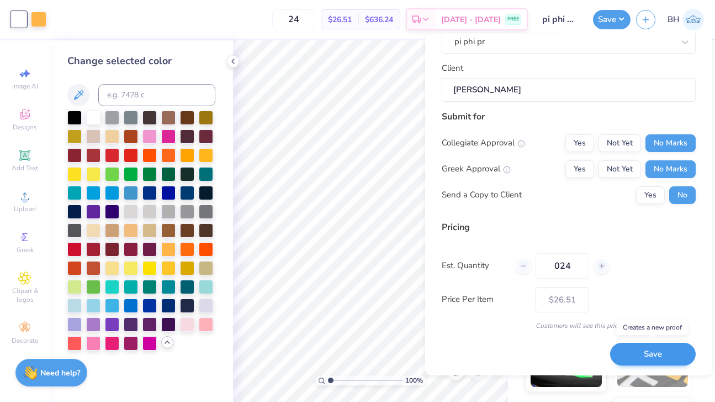
click at [623, 350] on button "Save" at bounding box center [653, 354] width 86 height 23
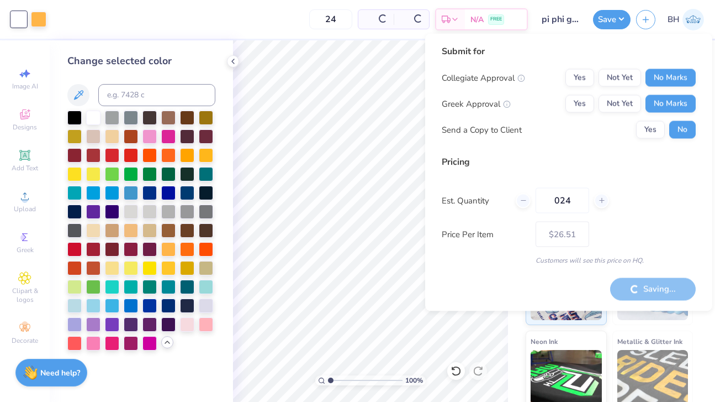
type input "– –"
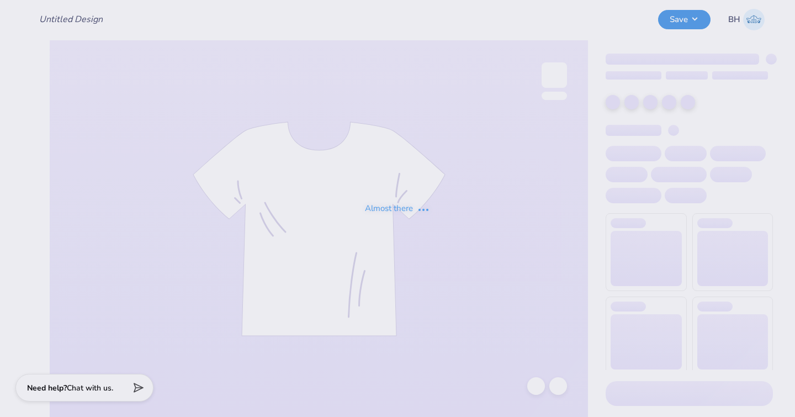
type input "pi phi gamday pr"
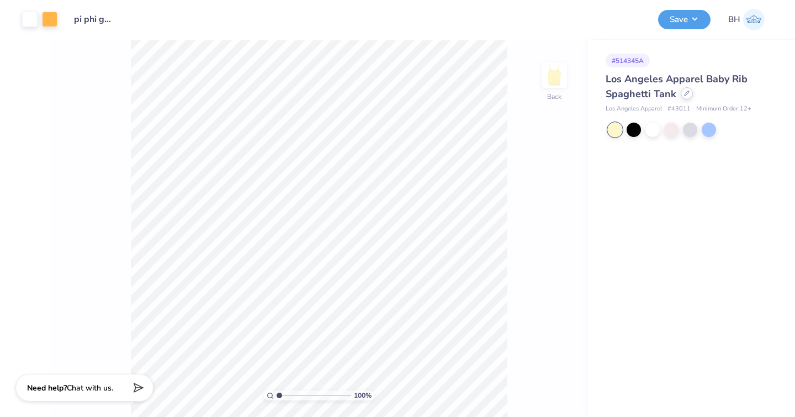
click at [686, 94] on icon at bounding box center [687, 94] width 6 height 6
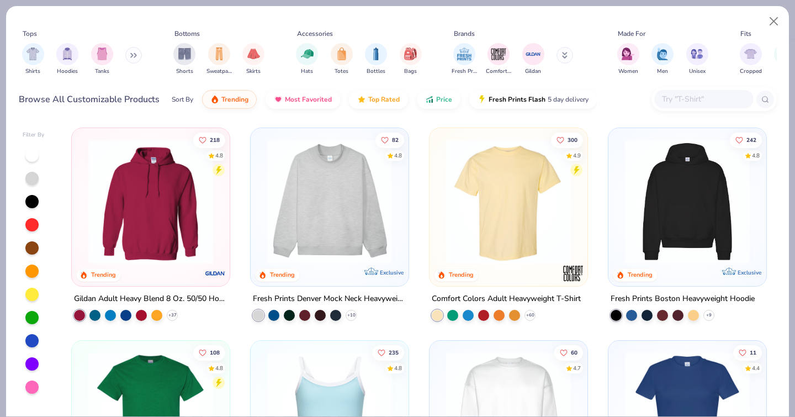
click at [679, 93] on input "text" at bounding box center [703, 99] width 85 height 13
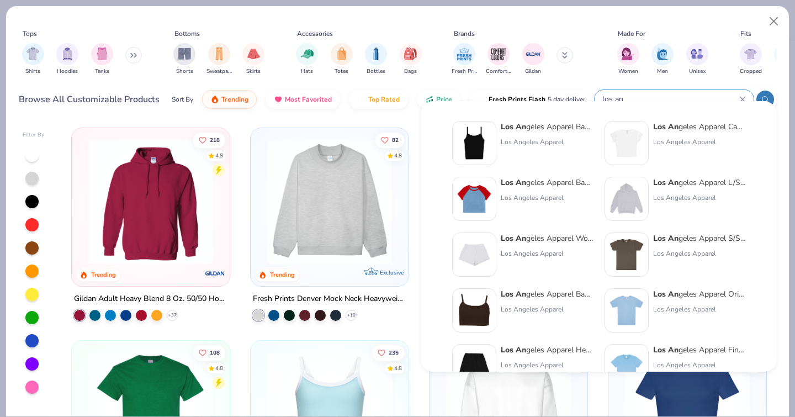
type input "los an"
click at [635, 303] on img at bounding box center [627, 310] width 34 height 34
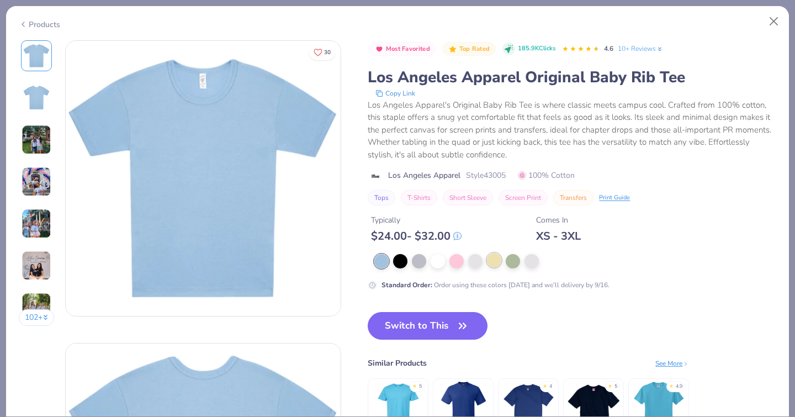
click at [487, 253] on div at bounding box center [494, 260] width 14 height 14
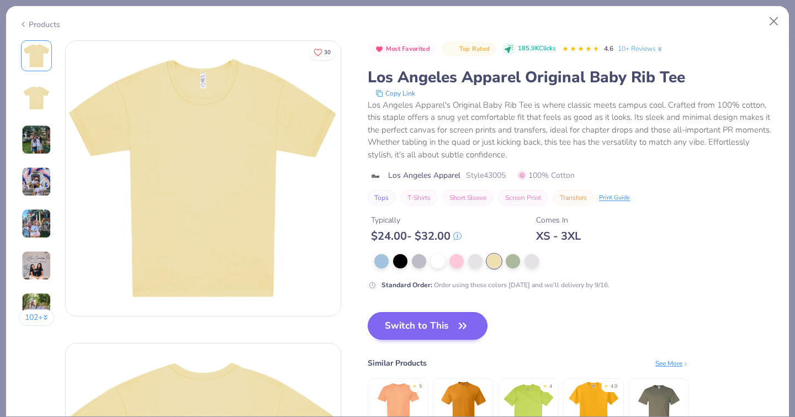
click at [368, 314] on button "Switch to This" at bounding box center [428, 326] width 120 height 28
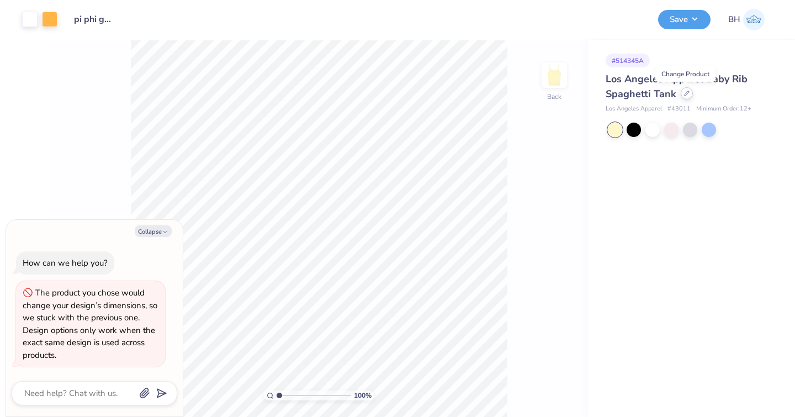
click at [684, 93] on icon at bounding box center [687, 94] width 6 height 6
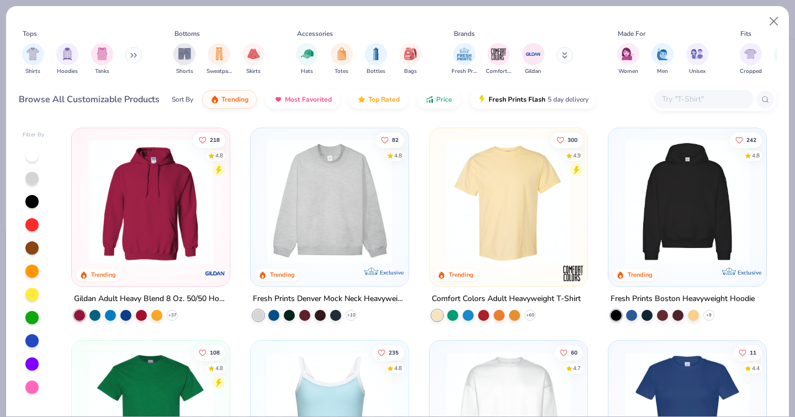
type textarea "x"
click at [681, 93] on input "text" at bounding box center [703, 99] width 85 height 13
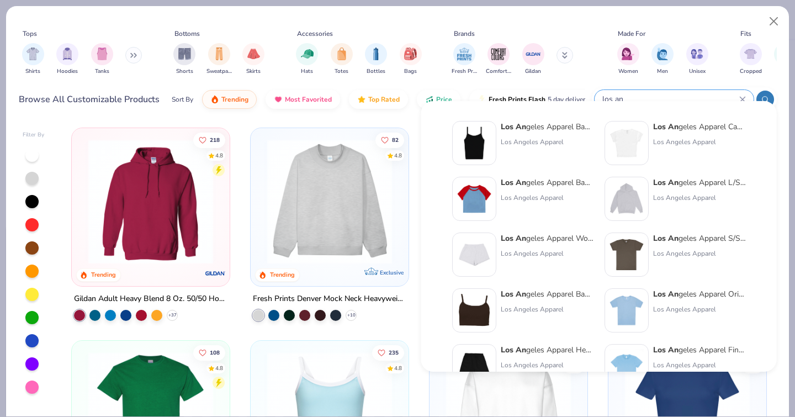
type input "los an"
click at [491, 186] on img at bounding box center [474, 199] width 34 height 34
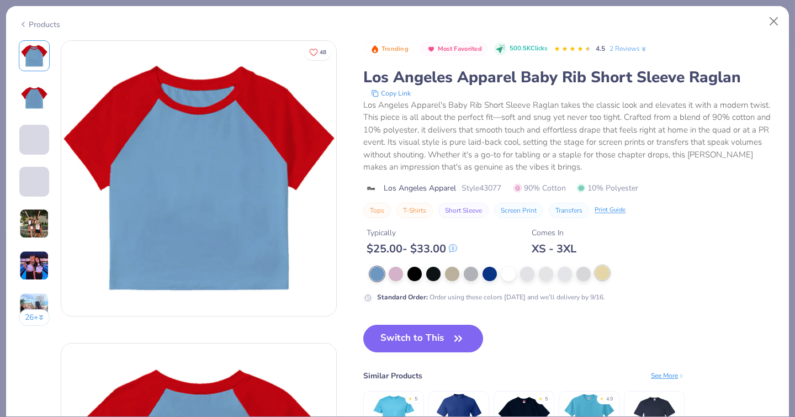
click at [595, 266] on div at bounding box center [602, 273] width 14 height 14
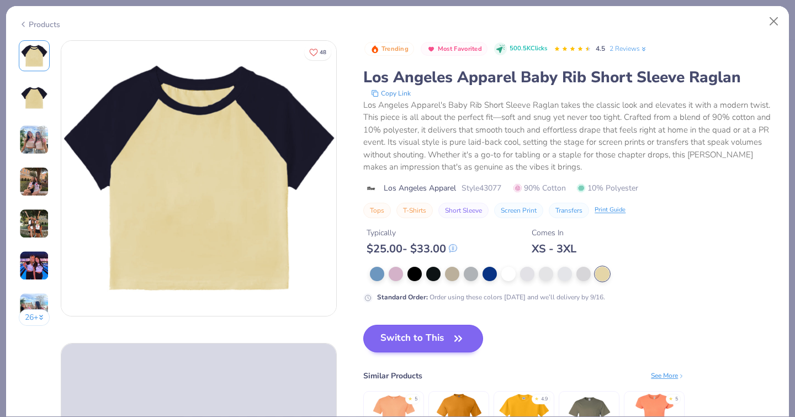
click at [363, 325] on button "Switch to This" at bounding box center [423, 339] width 120 height 28
type textarea "x"
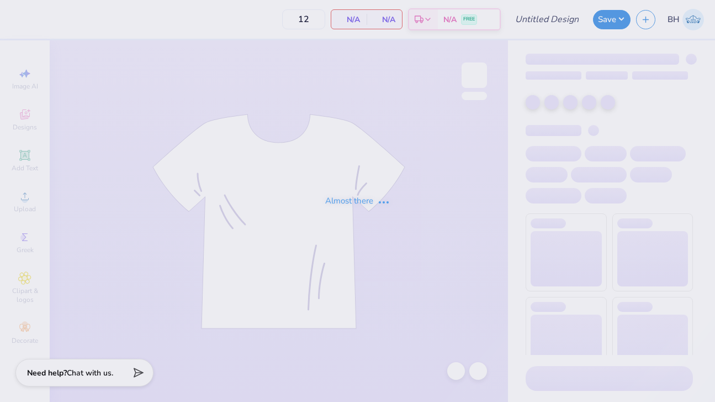
type input "pi phi gamday pr"
type input "24"
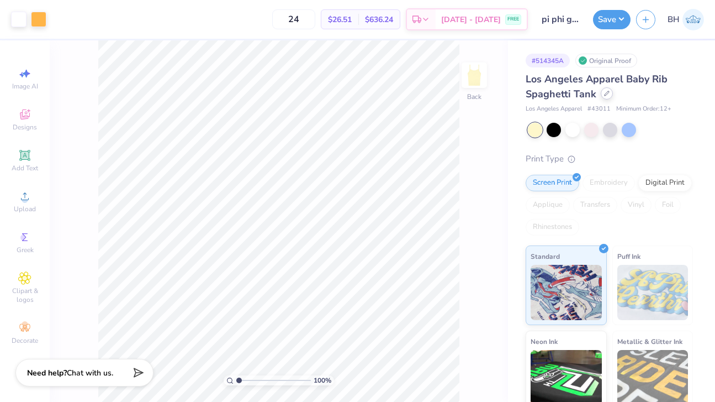
click at [605, 96] on icon at bounding box center [607, 94] width 6 height 6
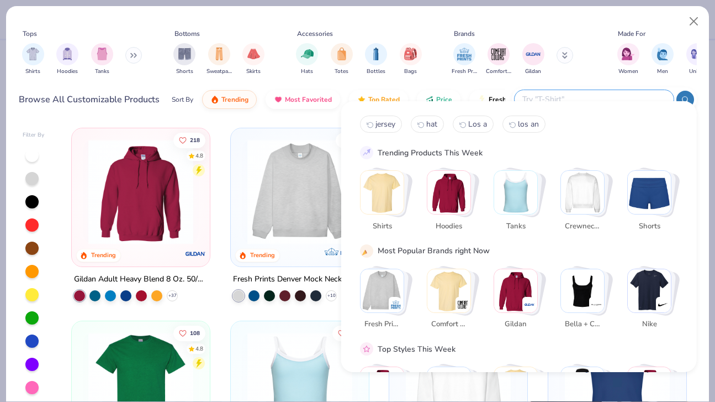
click at [607, 93] on input "text" at bounding box center [593, 99] width 145 height 13
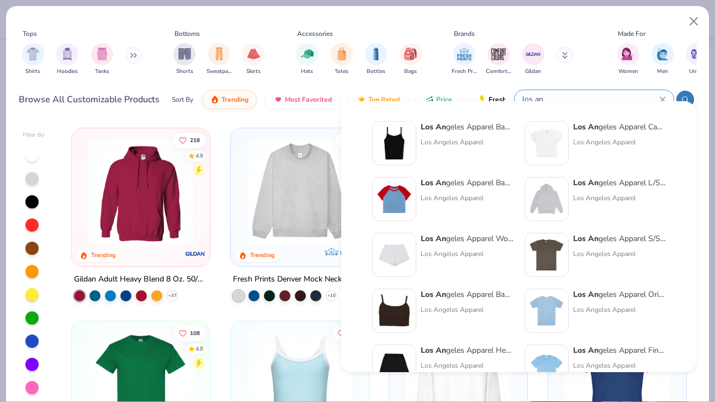
type input "los an"
click at [388, 197] on img at bounding box center [394, 199] width 34 height 34
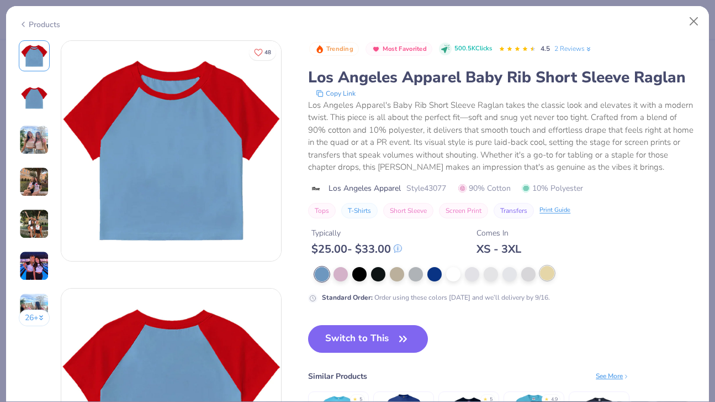
click at [549, 271] on div at bounding box center [547, 273] width 14 height 14
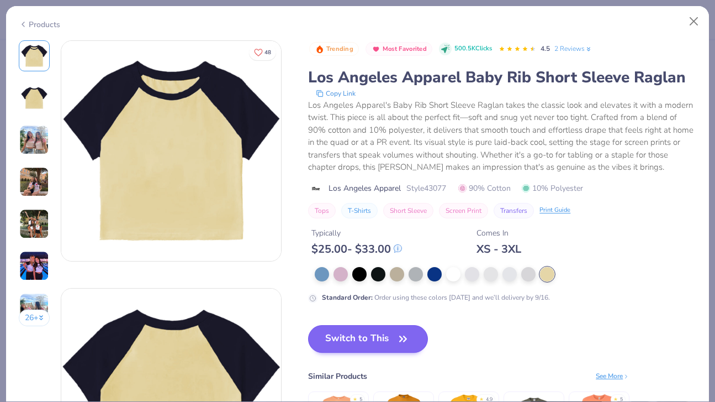
click at [357, 343] on button "Switch to This" at bounding box center [368, 339] width 120 height 28
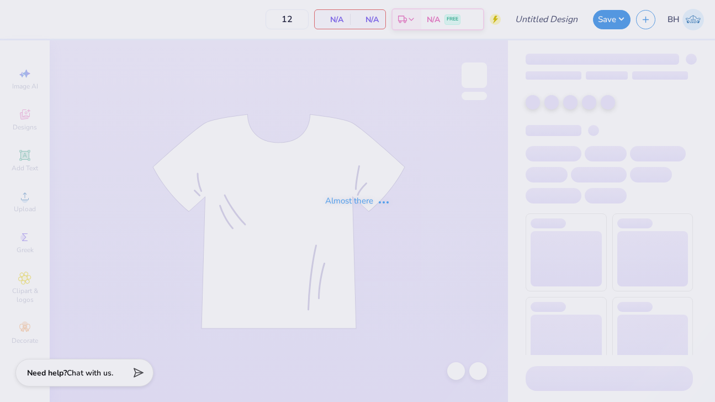
type input "50"
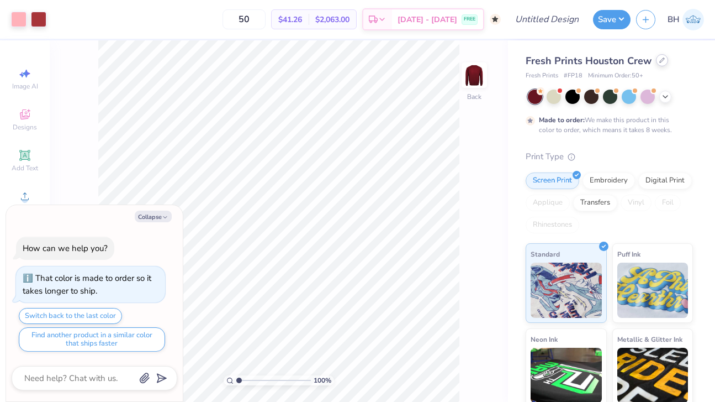
click at [655, 64] on div "Fresh Prints Houston Crew" at bounding box center [609, 61] width 167 height 15
click at [660, 64] on div at bounding box center [662, 60] width 12 height 12
type textarea "x"
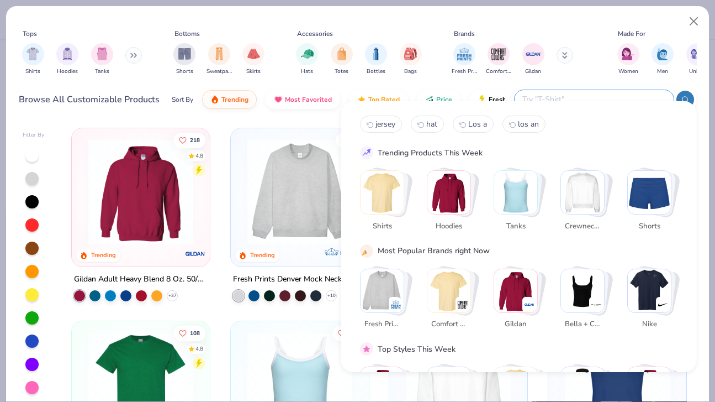
click at [602, 93] on input "text" at bounding box center [593, 99] width 145 height 13
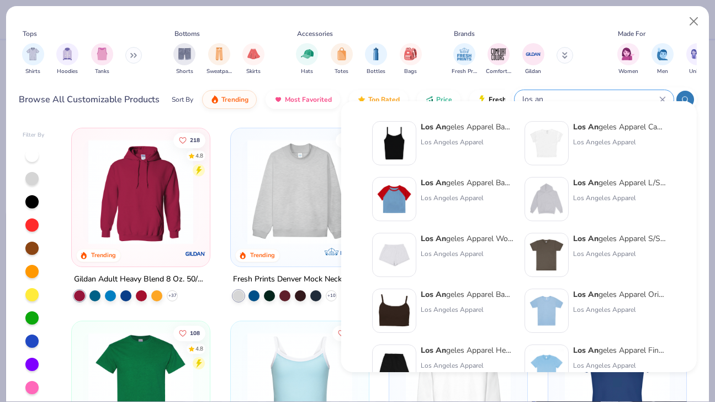
type input "los an"
click at [388, 199] on img at bounding box center [394, 199] width 34 height 34
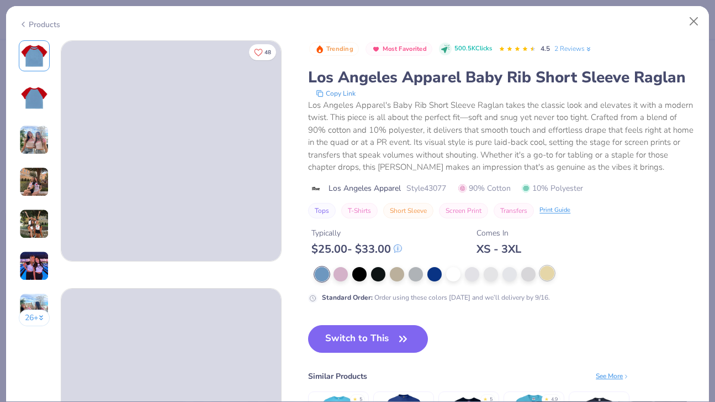
click at [550, 268] on div at bounding box center [547, 273] width 14 height 14
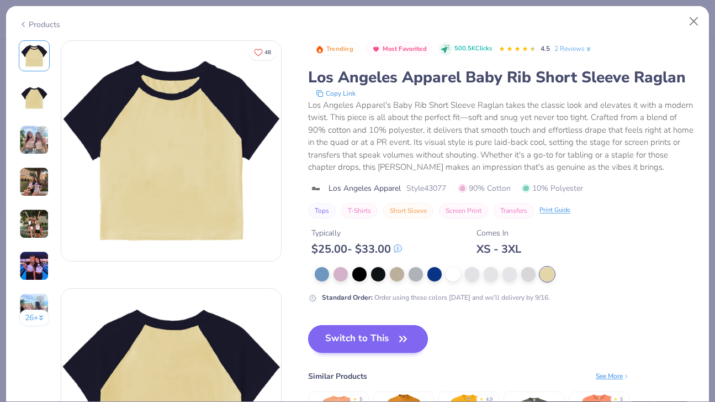
click at [397, 332] on icon "button" at bounding box center [403, 338] width 15 height 15
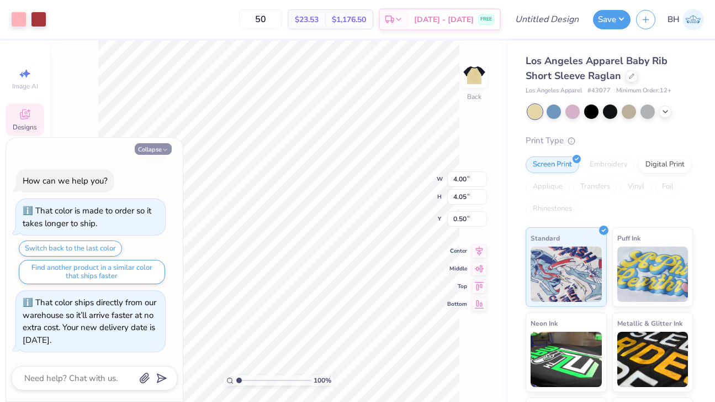
click at [154, 146] on button "Collapse" at bounding box center [153, 149] width 37 height 12
type textarea "x"
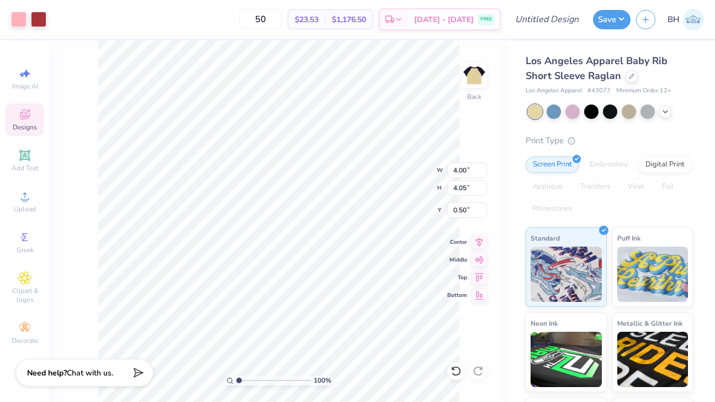
type input "1.42"
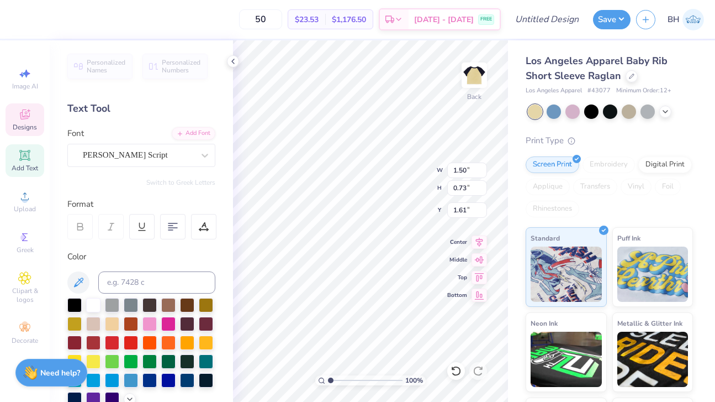
type textarea "Moscow"
type textarea "[US_STATE]"
type input "5.99"
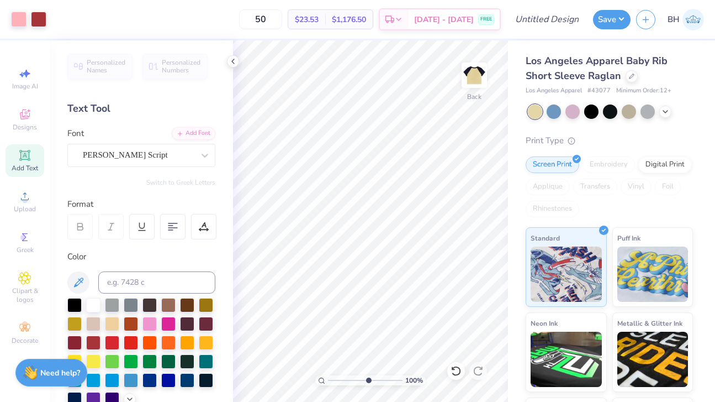
click at [368, 379] on input "range" at bounding box center [365, 380] width 75 height 10
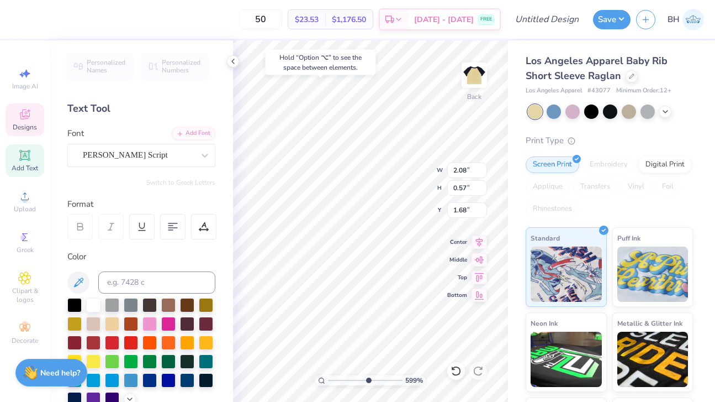
type input "1.67"
drag, startPoint x: 368, startPoint y: 379, endPoint x: 350, endPoint y: 379, distance: 18.2
click at [350, 379] on input "range" at bounding box center [365, 380] width 75 height 10
drag, startPoint x: 350, startPoint y: 379, endPoint x: 331, endPoint y: 378, distance: 18.9
click at [331, 378] on input "range" at bounding box center [365, 380] width 75 height 10
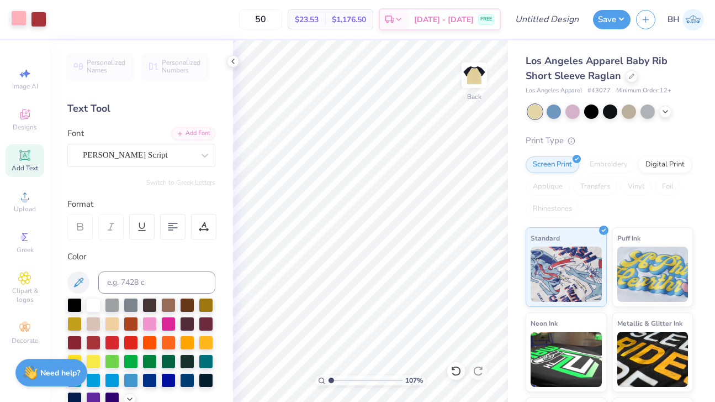
click at [21, 17] on div at bounding box center [18, 17] width 15 height 15
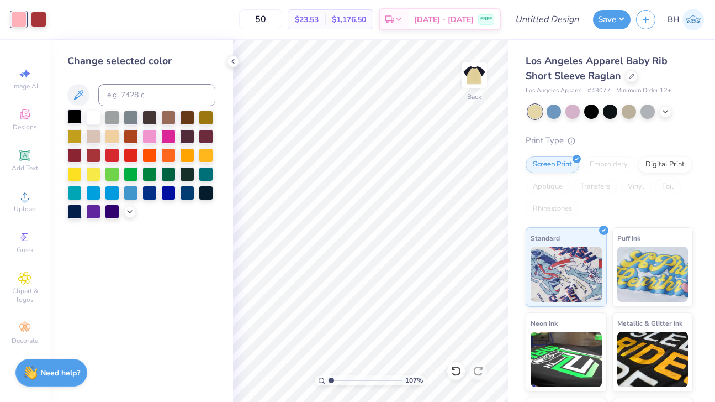
click at [80, 116] on div at bounding box center [74, 116] width 14 height 14
click at [44, 22] on div at bounding box center [38, 17] width 15 height 15
click at [134, 209] on div at bounding box center [130, 210] width 12 height 12
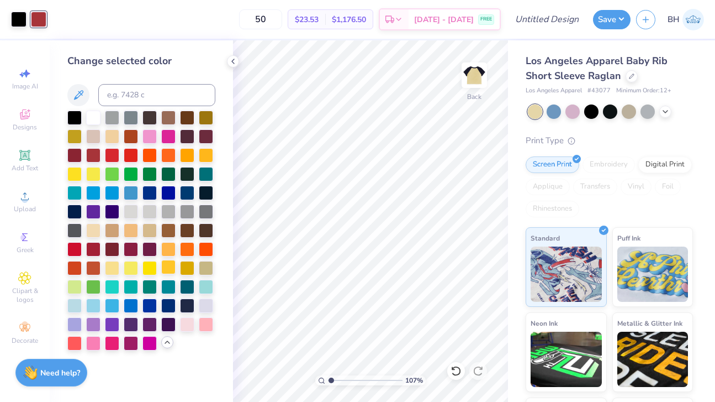
click at [170, 272] on div at bounding box center [168, 267] width 14 height 14
click at [118, 270] on div at bounding box center [112, 267] width 14 height 14
click at [171, 252] on div at bounding box center [168, 248] width 14 height 14
click at [117, 267] on div at bounding box center [112, 267] width 14 height 14
drag, startPoint x: 386, startPoint y: 378, endPoint x: 304, endPoint y: 377, distance: 81.8
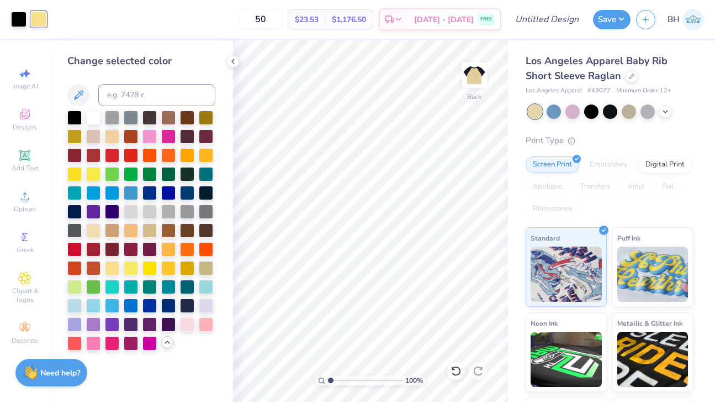
type input "1"
click at [304, 377] on div "100 %" at bounding box center [370, 220] width 361 height 361
click at [456, 366] on icon at bounding box center [456, 370] width 11 height 11
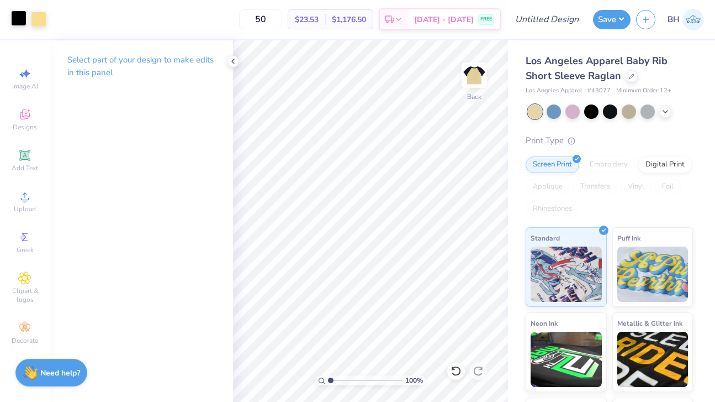
click at [23, 22] on div at bounding box center [18, 17] width 15 height 15
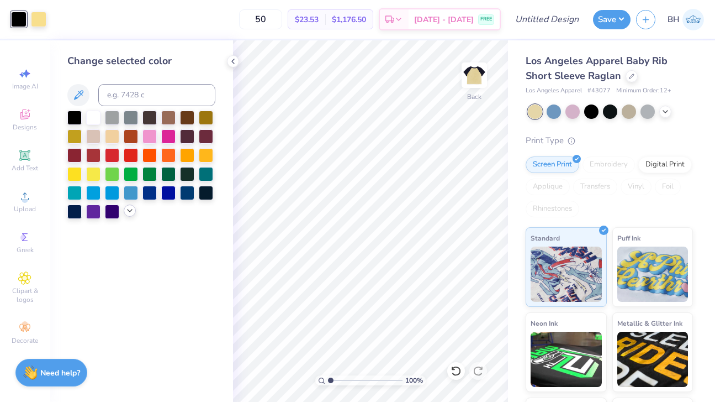
click at [133, 212] on icon at bounding box center [129, 210] width 9 height 9
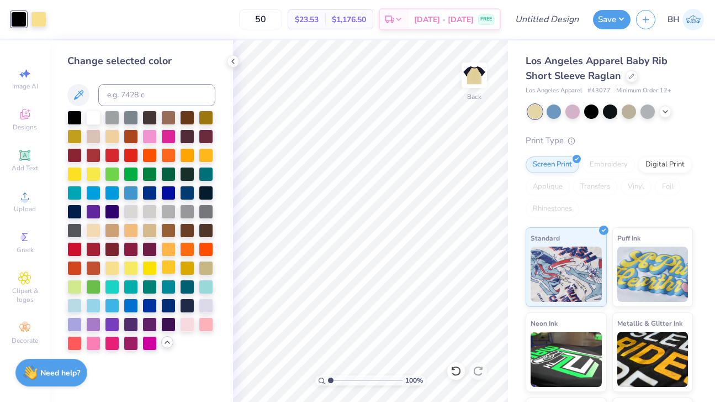
click at [169, 272] on div at bounding box center [168, 267] width 14 height 14
click at [170, 252] on div at bounding box center [168, 248] width 14 height 14
click at [189, 157] on div at bounding box center [187, 154] width 14 height 14
click at [77, 120] on div at bounding box center [74, 116] width 14 height 14
click at [461, 368] on icon at bounding box center [456, 370] width 11 height 11
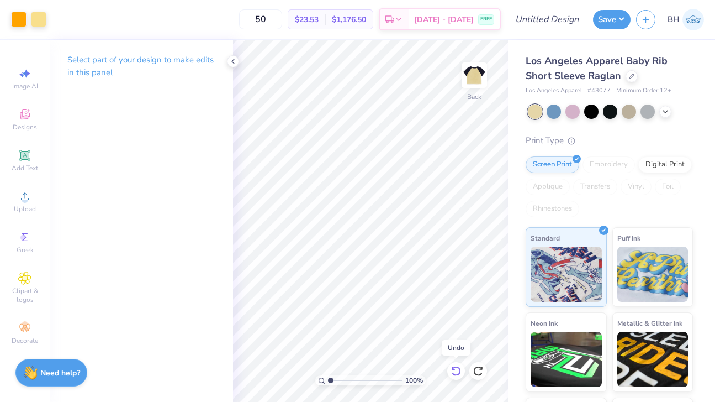
click at [461, 368] on icon at bounding box center [456, 370] width 11 height 11
click at [458, 370] on icon at bounding box center [456, 370] width 11 height 11
click at [451, 370] on icon at bounding box center [456, 370] width 11 height 11
click at [457, 371] on icon at bounding box center [456, 370] width 11 height 11
click at [234, 60] on icon at bounding box center [233, 61] width 9 height 9
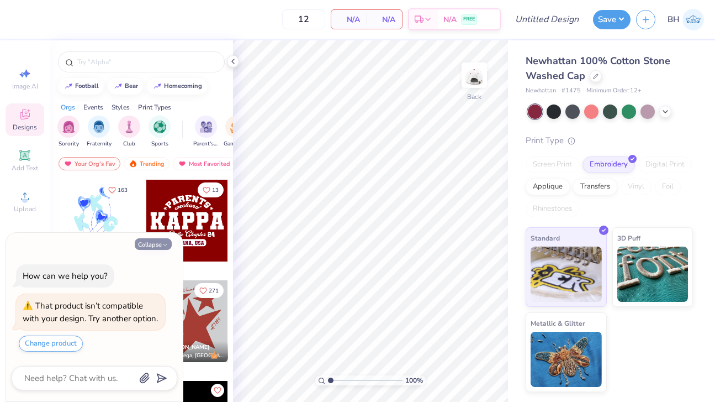
click at [157, 238] on button "Collapse" at bounding box center [153, 244] width 37 height 12
type textarea "x"
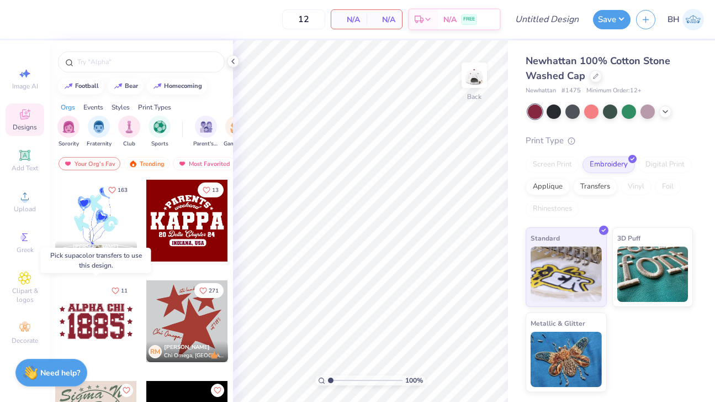
click at [108, 331] on div at bounding box center [96, 321] width 82 height 82
click at [112, 330] on div at bounding box center [96, 321] width 82 height 82
click at [597, 74] on icon at bounding box center [596, 75] width 6 height 6
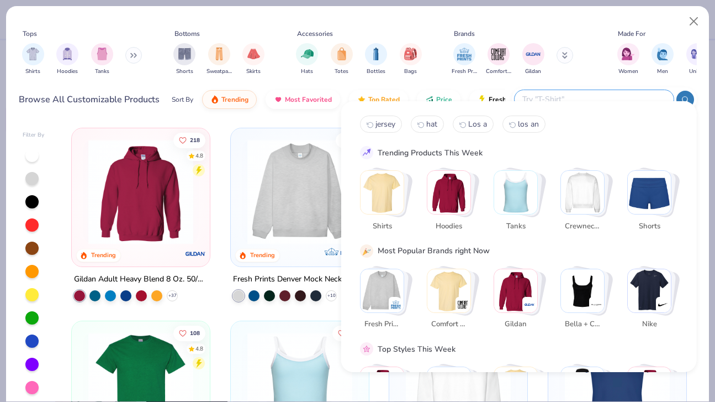
click at [598, 93] on input "text" at bounding box center [593, 99] width 145 height 13
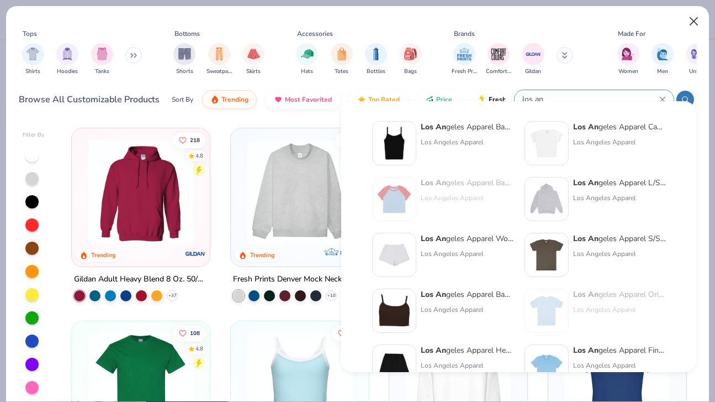
type input "los an"
click at [695, 21] on button "Close" at bounding box center [694, 21] width 21 height 21
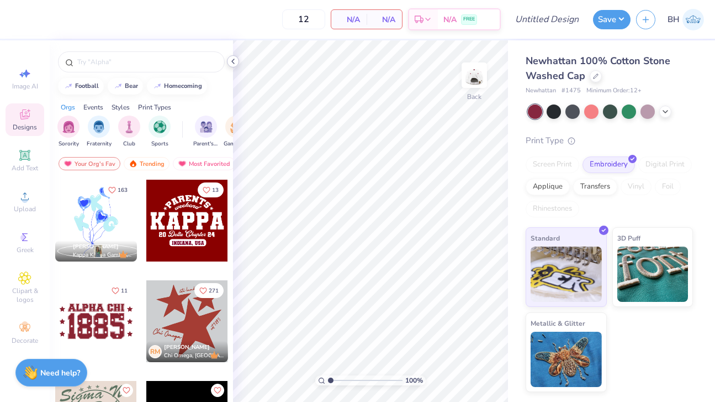
click at [234, 62] on icon at bounding box center [233, 61] width 9 height 9
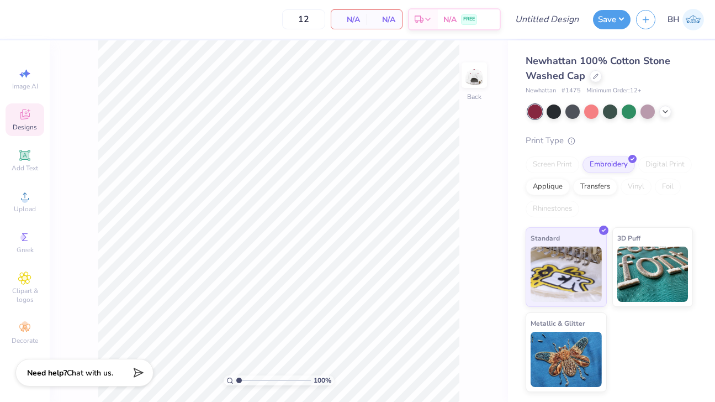
click at [540, 114] on div at bounding box center [535, 111] width 14 height 14
click at [603, 161] on div "Embroidery" at bounding box center [609, 163] width 52 height 17
click at [621, 22] on button "Save" at bounding box center [612, 17] width 38 height 19
click at [598, 75] on icon at bounding box center [596, 75] width 6 height 6
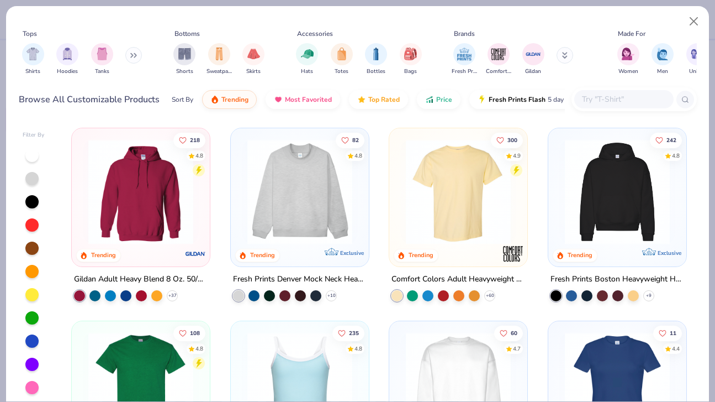
click at [473, 182] on img at bounding box center [458, 191] width 116 height 105
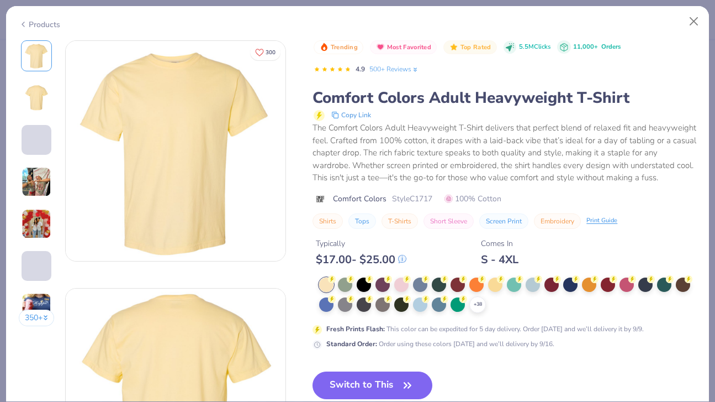
click at [381, 367] on div "Trending Most Favorited Top Rated 5.5M Clicks 11,000+ Orders 4.9 500+ Reviews C…" at bounding box center [505, 280] width 384 height 480
click at [388, 384] on button "Switch to This" at bounding box center [373, 385] width 120 height 28
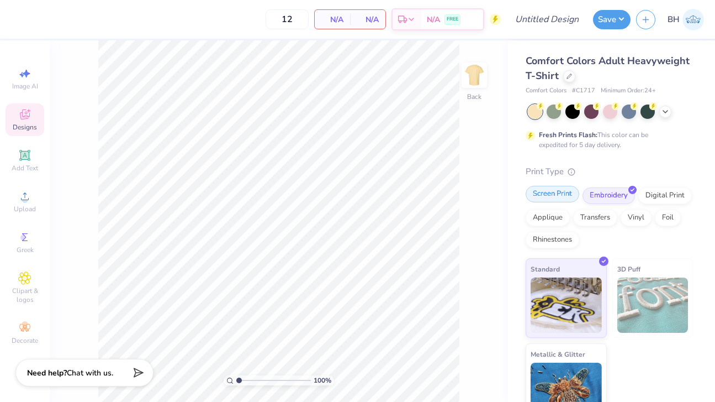
click at [558, 197] on div "Screen Print" at bounding box center [553, 194] width 54 height 17
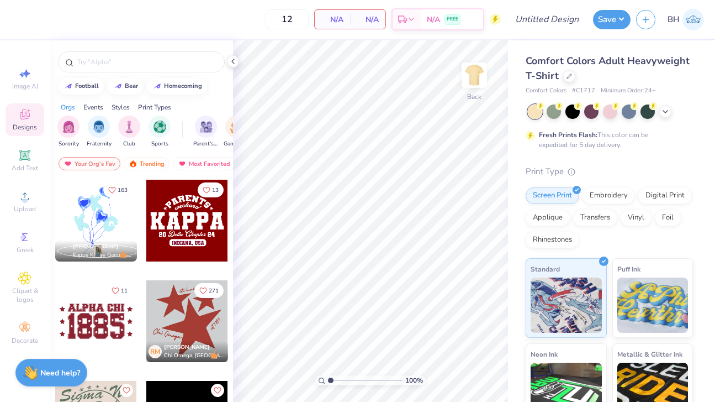
click at [88, 326] on div at bounding box center [96, 321] width 82 height 82
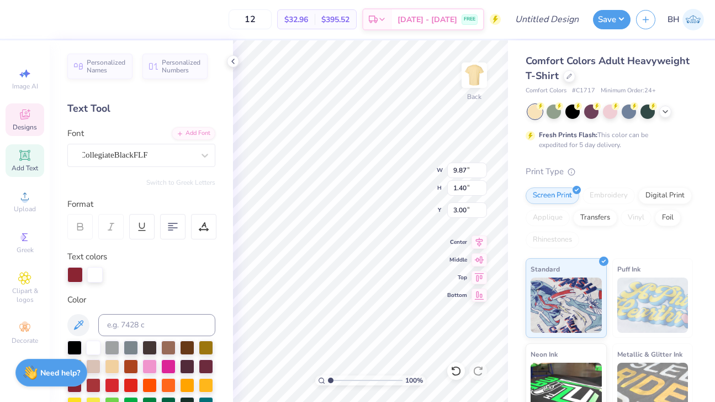
type textarea "A"
type textarea "[GEOGRAPHIC_DATA], [US_STATE]"
type input "11.04"
type input "1.44"
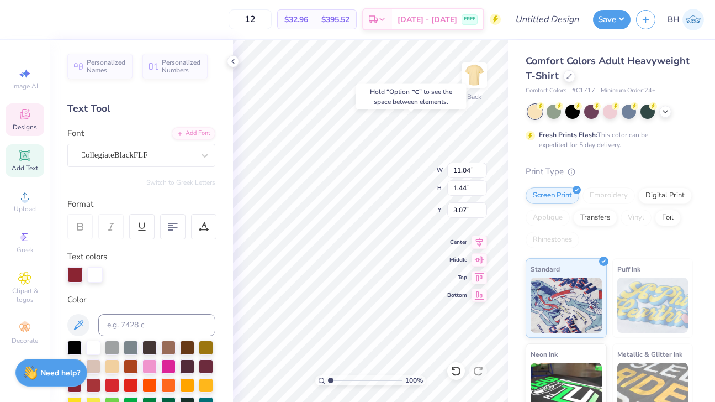
type input "3.00"
type input "10.51"
type input "1.37"
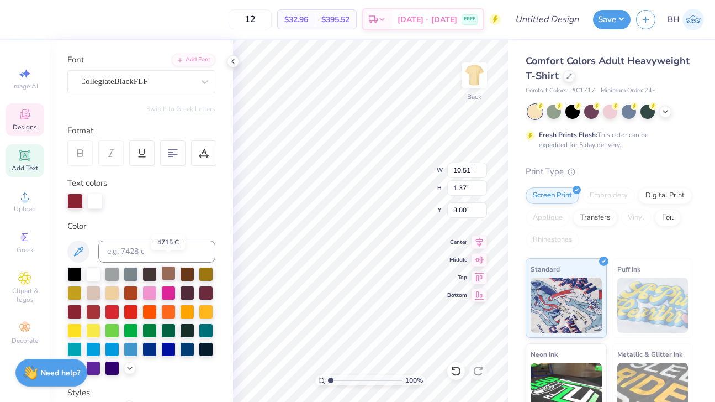
scroll to position [87, 0]
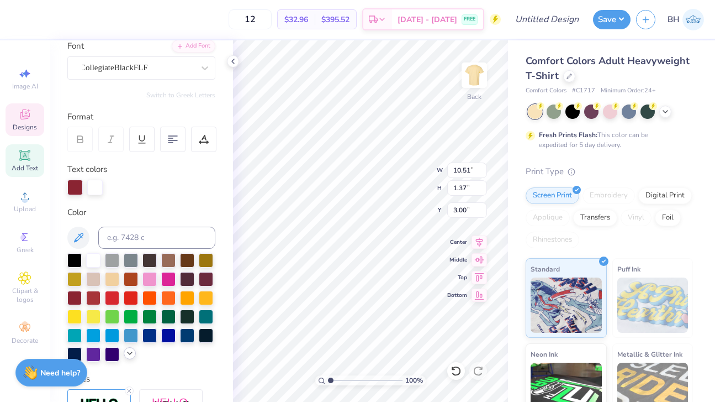
click at [131, 353] on polyline at bounding box center [130, 353] width 4 height 2
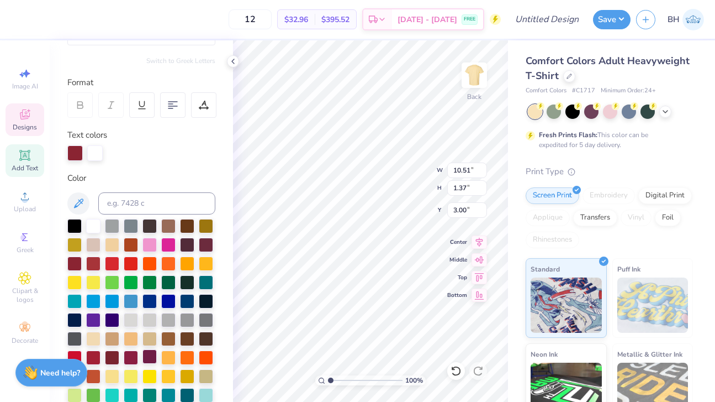
scroll to position [127, 0]
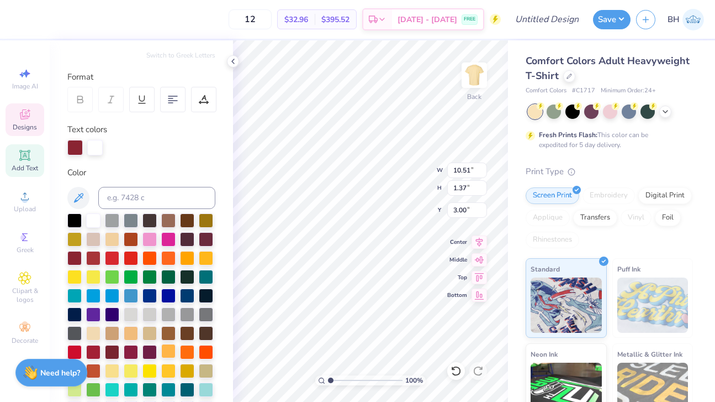
click at [166, 358] on div at bounding box center [168, 351] width 14 height 14
click at [168, 371] on div at bounding box center [168, 369] width 14 height 14
click at [96, 142] on div at bounding box center [94, 146] width 15 height 15
click at [72, 223] on div at bounding box center [74, 219] width 14 height 14
click at [168, 346] on div at bounding box center [168, 351] width 14 height 14
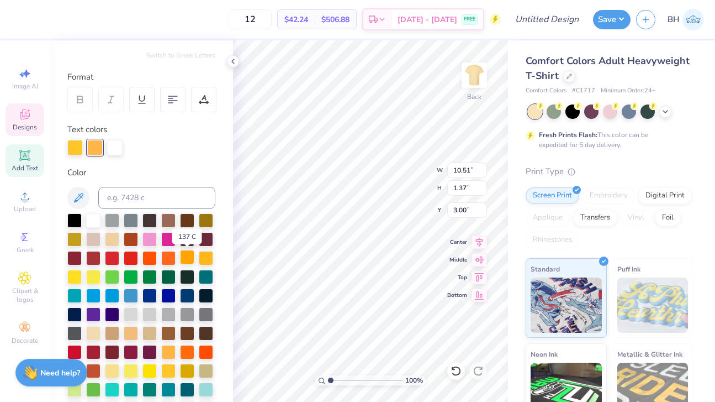
click at [187, 260] on div at bounding box center [187, 257] width 14 height 14
click at [170, 358] on div at bounding box center [168, 351] width 14 height 14
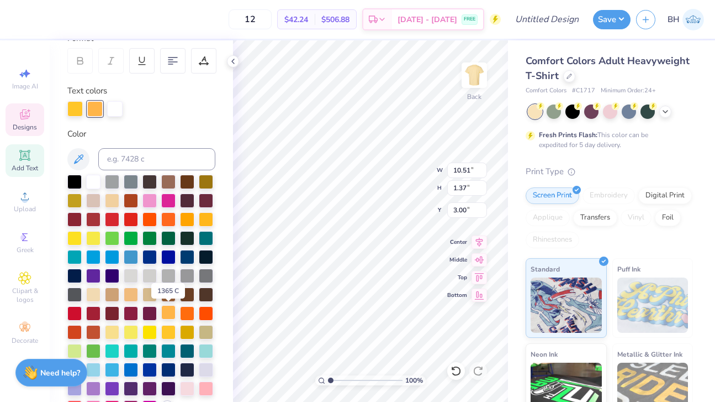
scroll to position [166, 0]
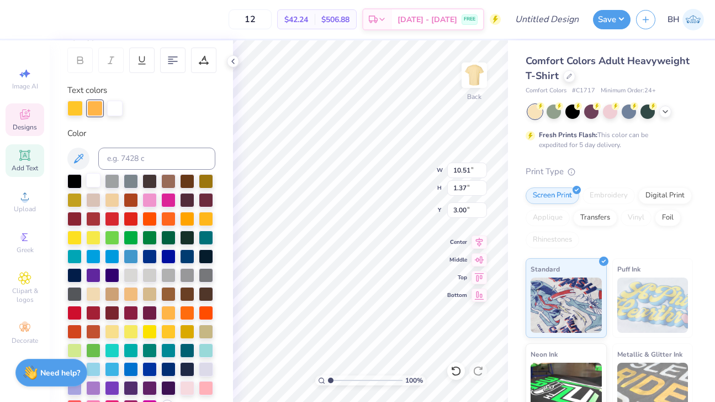
click at [90, 184] on div at bounding box center [93, 180] width 14 height 14
click at [131, 297] on div at bounding box center [131, 293] width 14 height 14
click at [172, 315] on div at bounding box center [168, 311] width 14 height 14
click at [170, 336] on div at bounding box center [168, 330] width 14 height 14
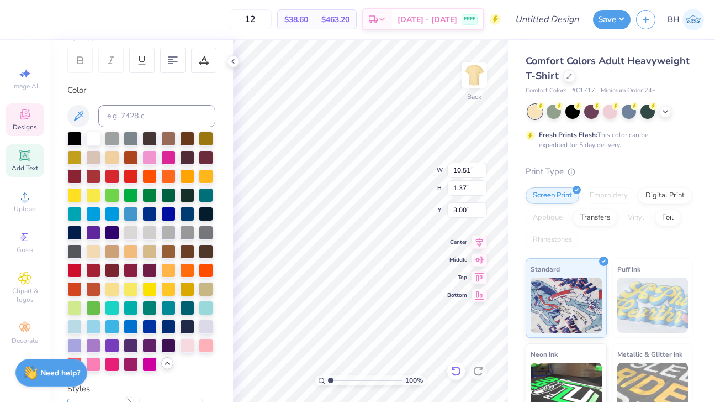
click at [457, 373] on icon at bounding box center [456, 370] width 11 height 11
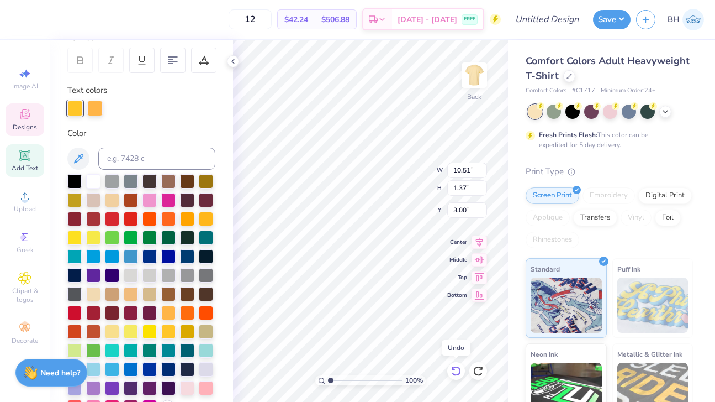
click at [458, 373] on icon at bounding box center [456, 370] width 11 height 11
click at [458, 373] on icon at bounding box center [455, 371] width 9 height 10
click at [458, 373] on icon at bounding box center [456, 370] width 11 height 11
click at [460, 374] on icon at bounding box center [456, 370] width 11 height 11
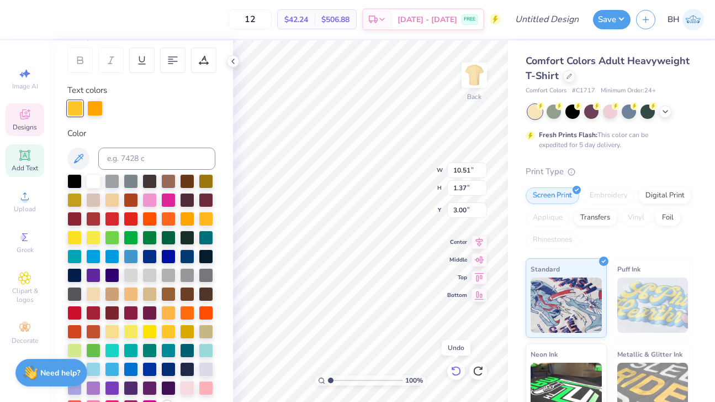
click at [460, 374] on icon at bounding box center [456, 370] width 11 height 11
click at [462, 376] on div at bounding box center [456, 371] width 18 height 18
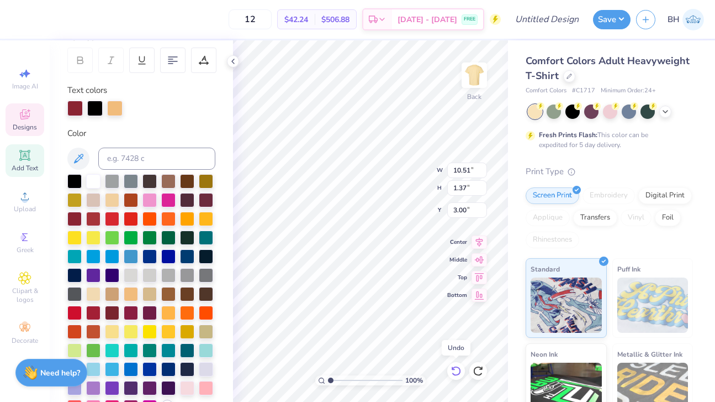
type input "3.07"
click at [462, 376] on div at bounding box center [456, 371] width 18 height 18
type input "11.04"
type input "1.44"
type input "3.00"
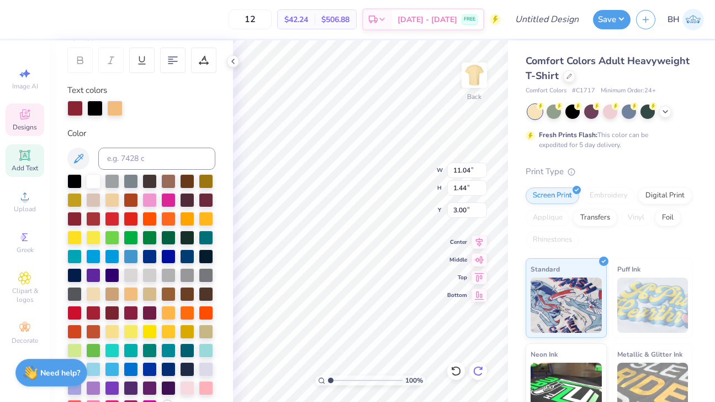
click at [481, 368] on icon at bounding box center [477, 371] width 9 height 10
type input "10.51"
type input "1.37"
click at [481, 368] on icon at bounding box center [477, 371] width 9 height 10
type input "3.00"
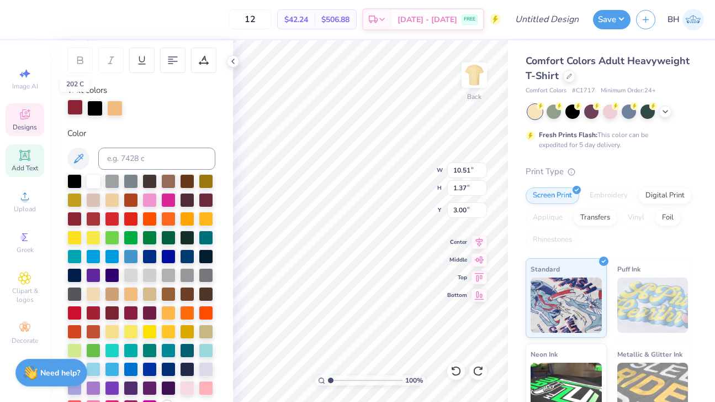
click at [78, 110] on div at bounding box center [74, 106] width 15 height 15
click at [114, 104] on div at bounding box center [114, 106] width 15 height 15
click at [94, 187] on div at bounding box center [93, 180] width 14 height 14
click at [76, 104] on div at bounding box center [74, 106] width 15 height 15
click at [210, 216] on div at bounding box center [206, 217] width 14 height 14
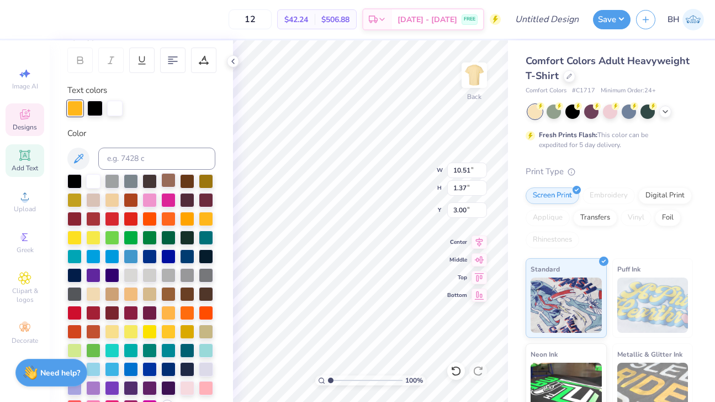
click at [165, 185] on div at bounding box center [168, 180] width 14 height 14
click at [101, 114] on div at bounding box center [94, 106] width 15 height 15
click at [79, 182] on div at bounding box center [74, 180] width 14 height 14
click at [205, 218] on div at bounding box center [206, 217] width 14 height 14
click at [78, 113] on div at bounding box center [74, 106] width 15 height 15
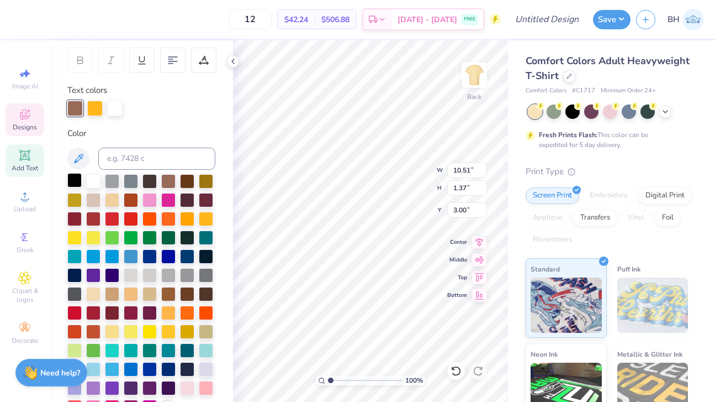
click at [76, 180] on div at bounding box center [74, 180] width 14 height 14
click at [450, 372] on div at bounding box center [456, 371] width 18 height 18
click at [98, 122] on div "Personalized Names Personalized Numbers Text Tool Add Font Font CollegiateBlack…" at bounding box center [141, 220] width 183 height 361
click at [98, 106] on div at bounding box center [94, 106] width 15 height 15
click at [79, 106] on div at bounding box center [74, 106] width 15 height 15
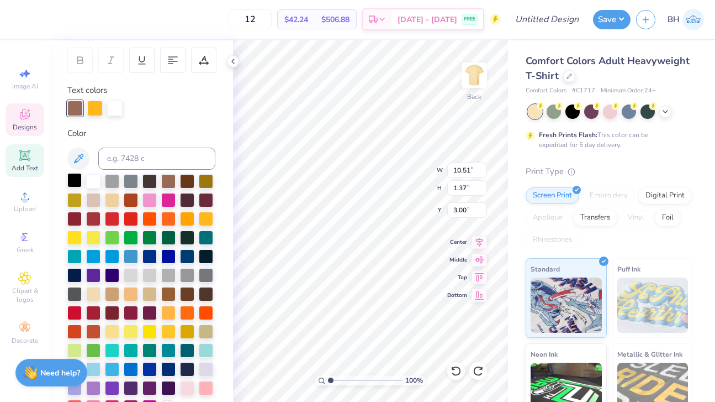
click at [78, 180] on div at bounding box center [74, 180] width 14 height 14
click at [460, 372] on icon at bounding box center [455, 371] width 9 height 10
type input "1.00"
type input "5.30"
type input "3.46"
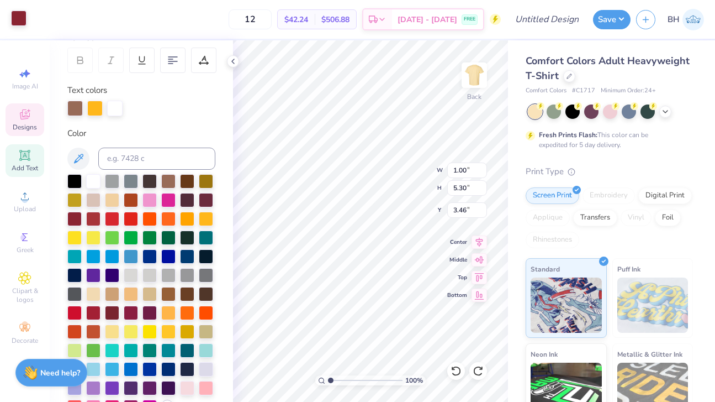
click at [21, 21] on div at bounding box center [18, 17] width 15 height 15
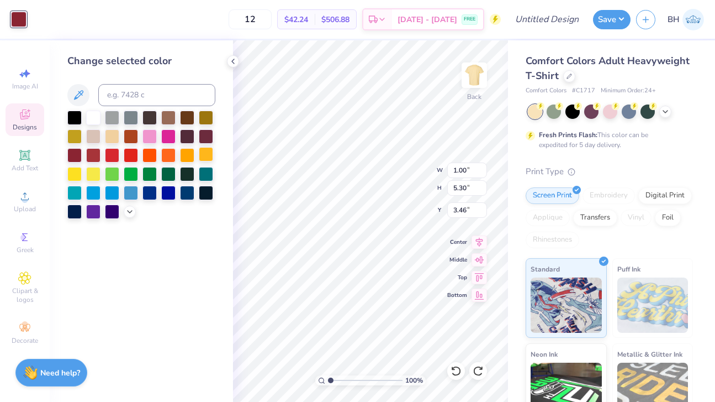
click at [203, 158] on div at bounding box center [206, 154] width 14 height 14
type input "10.51"
type input "1.37"
type input "3.00"
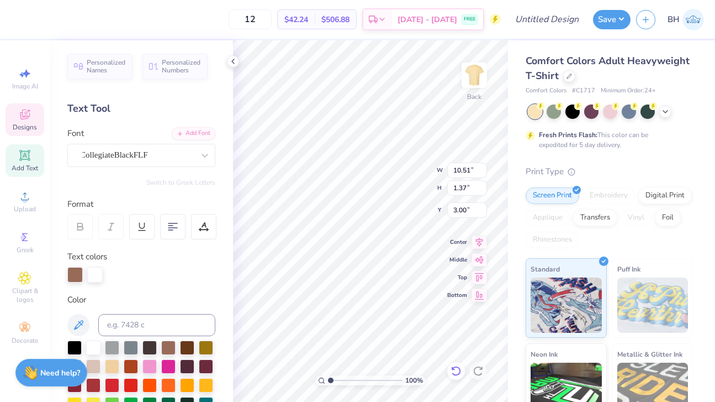
click at [455, 372] on icon at bounding box center [456, 370] width 11 height 11
click at [454, 370] on icon at bounding box center [456, 370] width 11 height 11
click at [72, 277] on div at bounding box center [74, 273] width 15 height 15
click at [205, 387] on div at bounding box center [206, 384] width 14 height 14
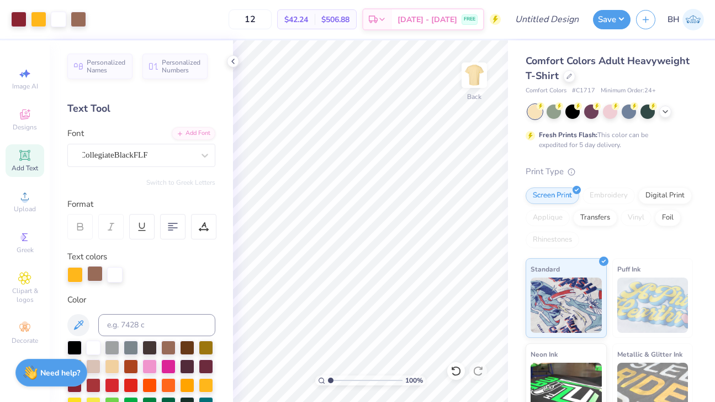
drag, startPoint x: 81, startPoint y: 272, endPoint x: 98, endPoint y: 272, distance: 16.6
click at [98, 272] on div at bounding box center [141, 274] width 148 height 15
click at [98, 272] on div at bounding box center [94, 273] width 15 height 15
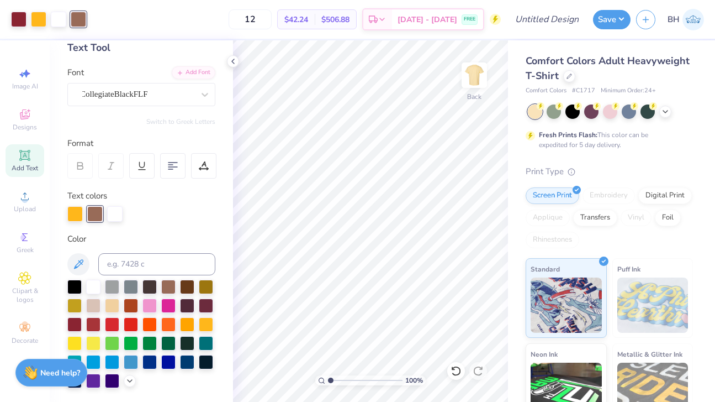
scroll to position [71, 0]
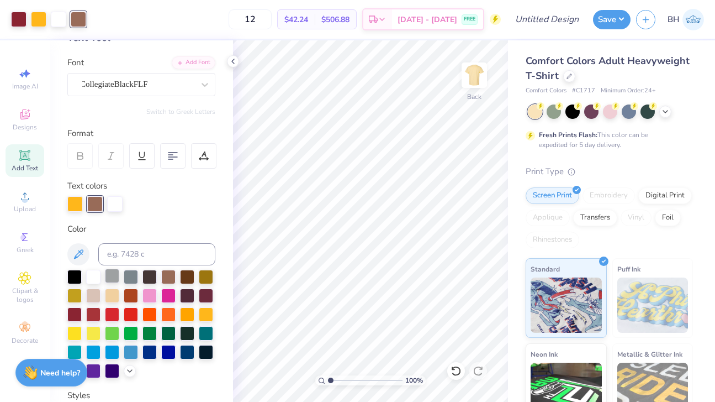
click at [112, 283] on div at bounding box center [112, 275] width 14 height 14
click at [97, 205] on div at bounding box center [94, 202] width 15 height 15
click at [113, 276] on div at bounding box center [112, 275] width 14 height 14
click at [80, 213] on div "Personalized Names Personalized Numbers Text Tool Add Font Font CollegiateBlack…" at bounding box center [141, 220] width 183 height 361
click at [77, 204] on div at bounding box center [74, 202] width 15 height 15
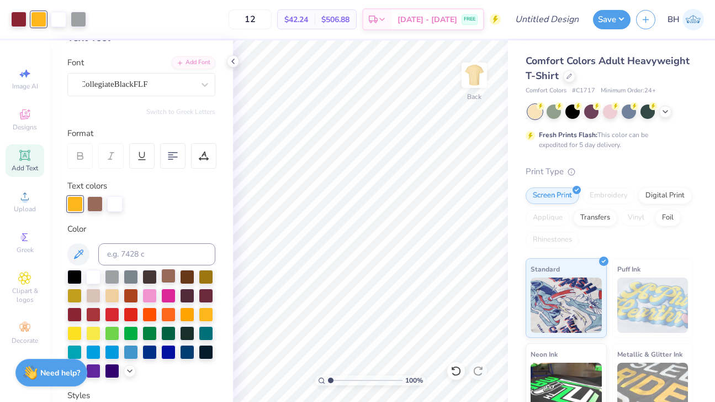
click at [171, 272] on div at bounding box center [168, 275] width 14 height 14
click at [76, 202] on div at bounding box center [74, 202] width 15 height 15
click at [208, 318] on div at bounding box center [206, 313] width 14 height 14
click at [206, 313] on div at bounding box center [206, 313] width 14 height 14
click at [81, 22] on div at bounding box center [78, 17] width 15 height 15
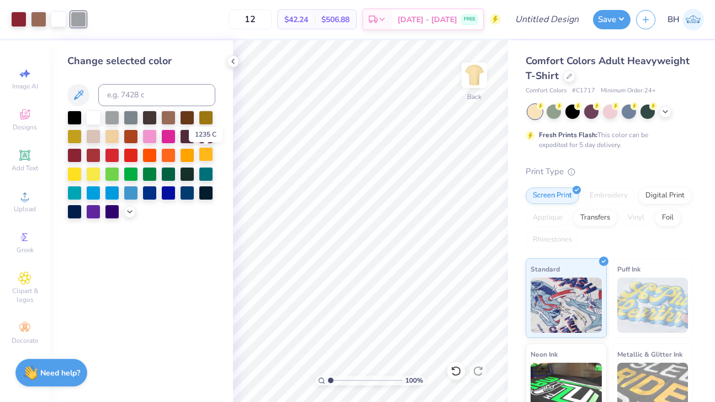
click at [210, 150] on div at bounding box center [206, 154] width 14 height 14
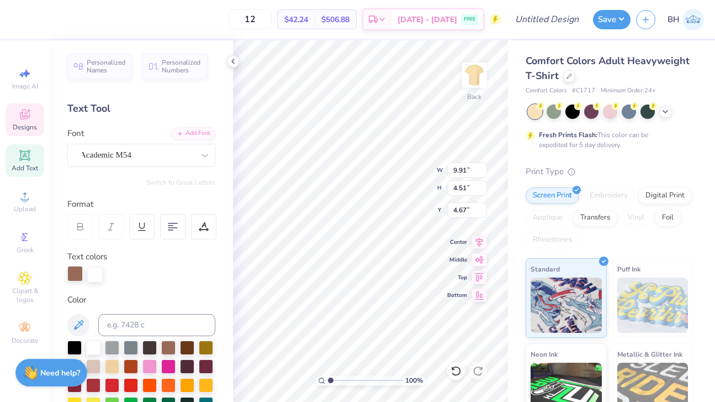
click at [79, 273] on div at bounding box center [74, 273] width 15 height 15
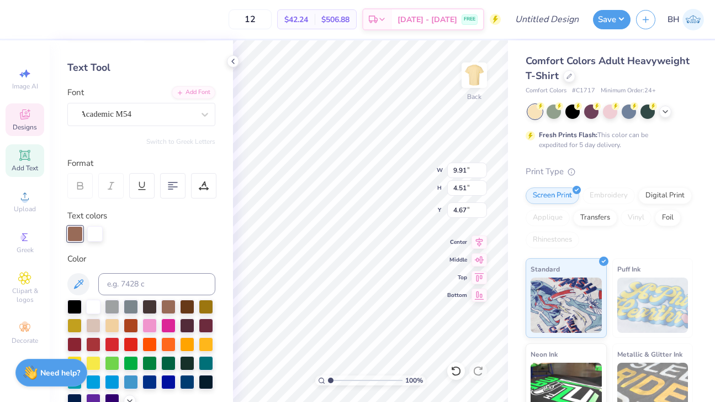
scroll to position [50, 0]
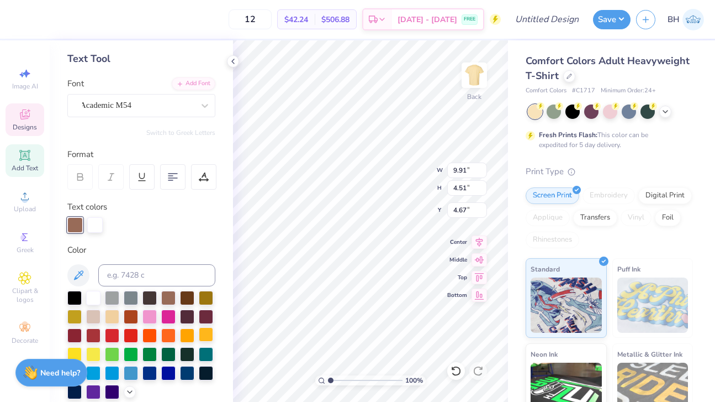
click at [208, 339] on div at bounding box center [206, 334] width 14 height 14
click at [457, 368] on icon at bounding box center [456, 370] width 11 height 11
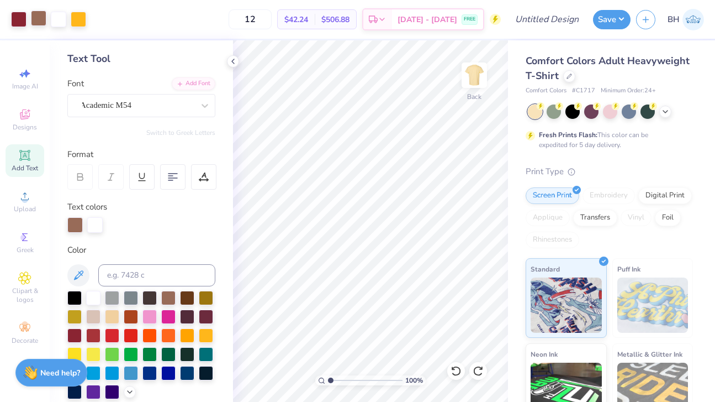
click at [41, 19] on div at bounding box center [38, 17] width 15 height 15
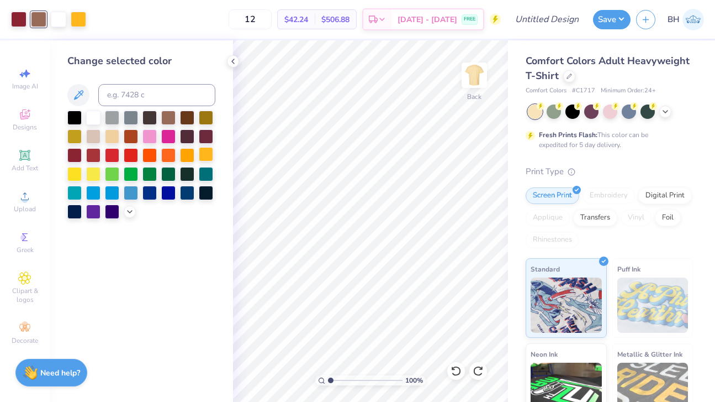
click at [202, 159] on div at bounding box center [206, 154] width 14 height 14
click at [452, 368] on icon at bounding box center [453, 368] width 2 height 2
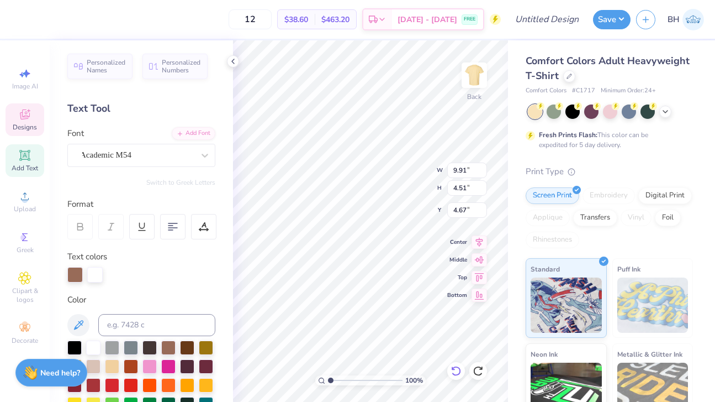
click at [456, 366] on icon at bounding box center [456, 370] width 11 height 11
